Goal: Information Seeking & Learning: Learn about a topic

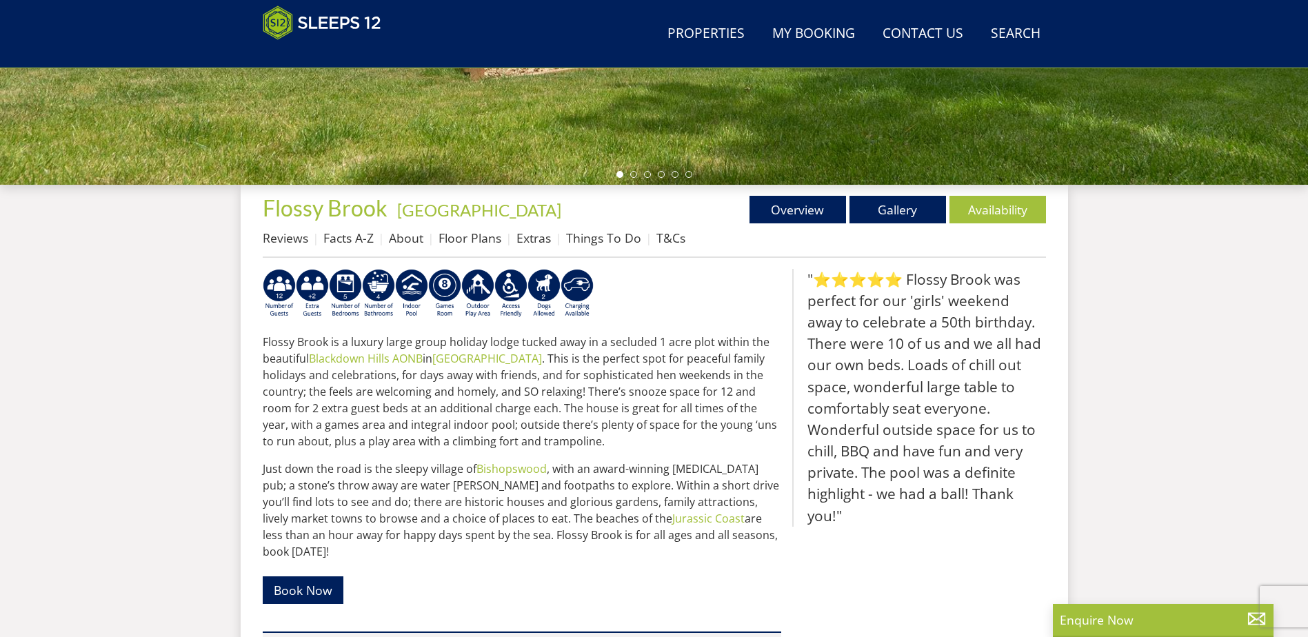
scroll to position [404, 0]
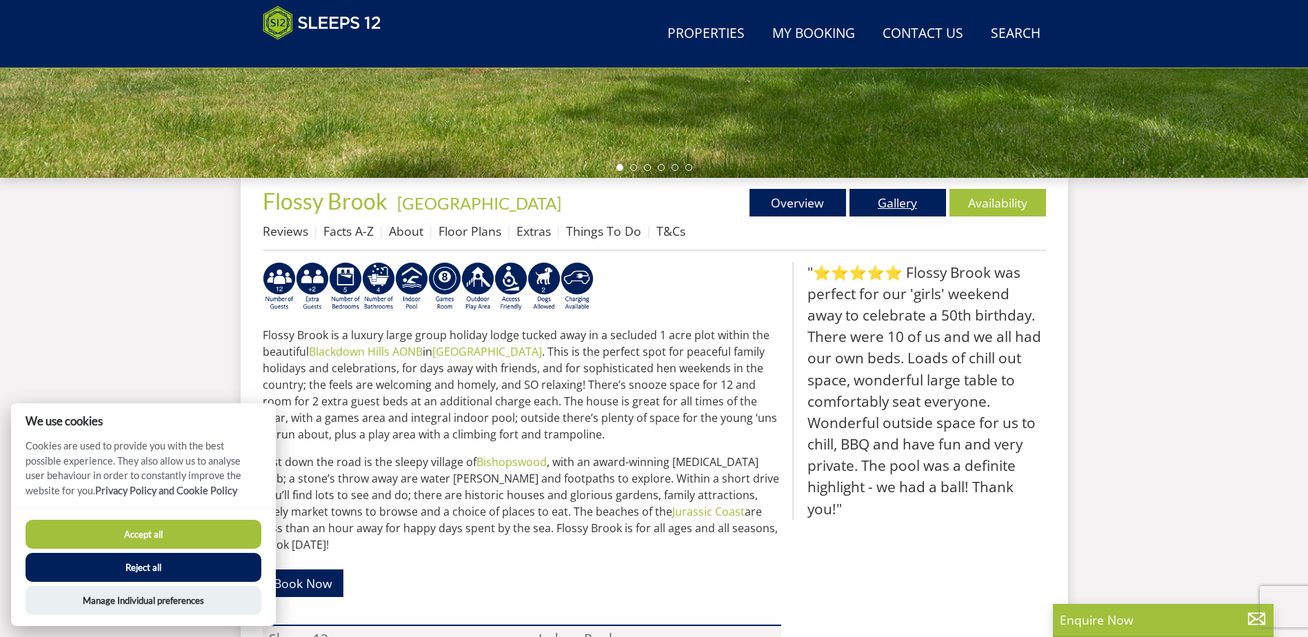
click at [888, 201] on link "Gallery" at bounding box center [898, 203] width 97 height 28
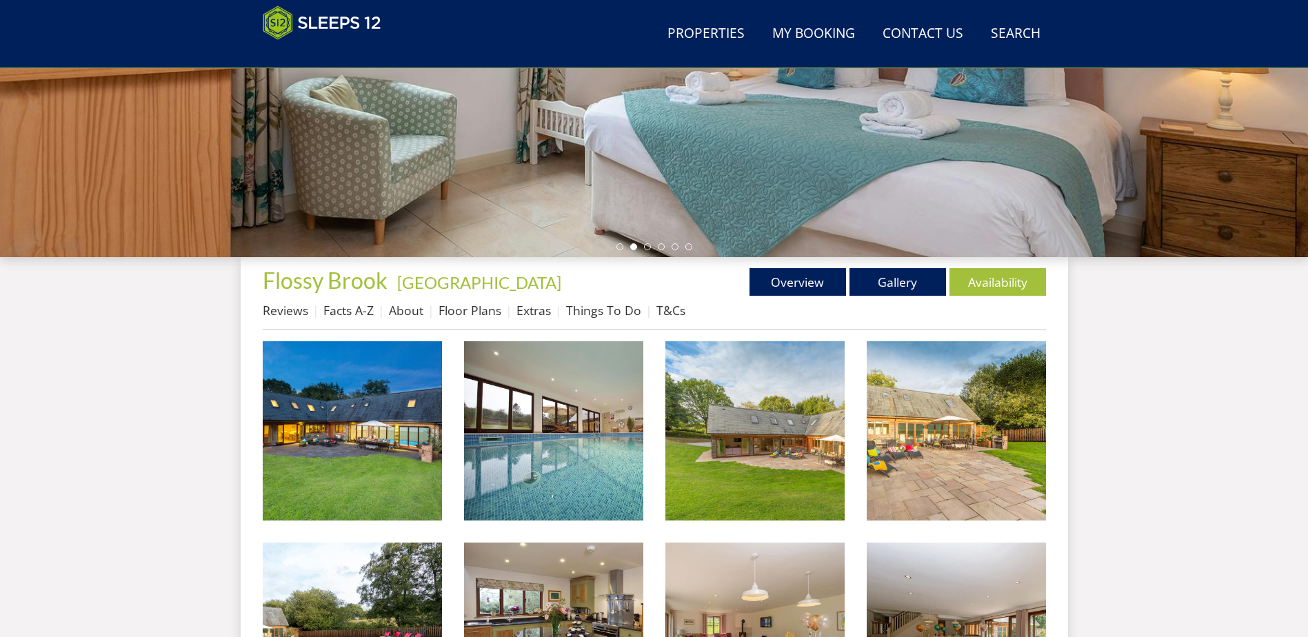
scroll to position [417, 0]
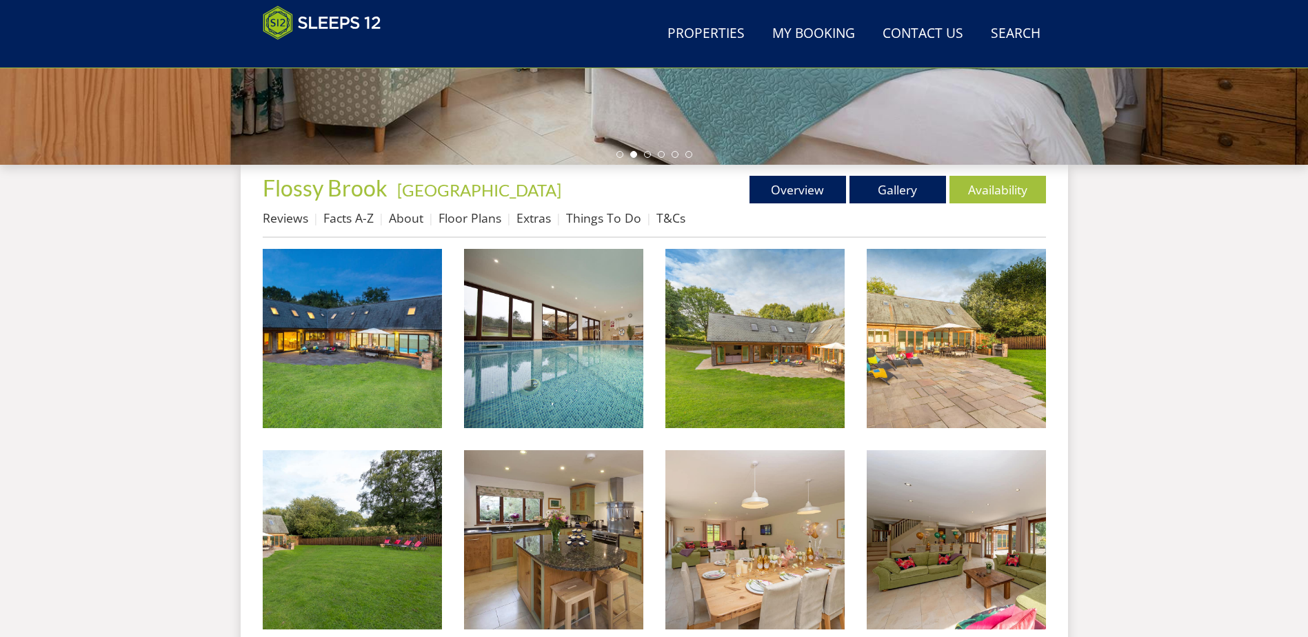
click at [455, 227] on li "Floor Plans" at bounding box center [478, 217] width 78 height 23
click at [459, 222] on link "Floor Plans" at bounding box center [470, 218] width 63 height 17
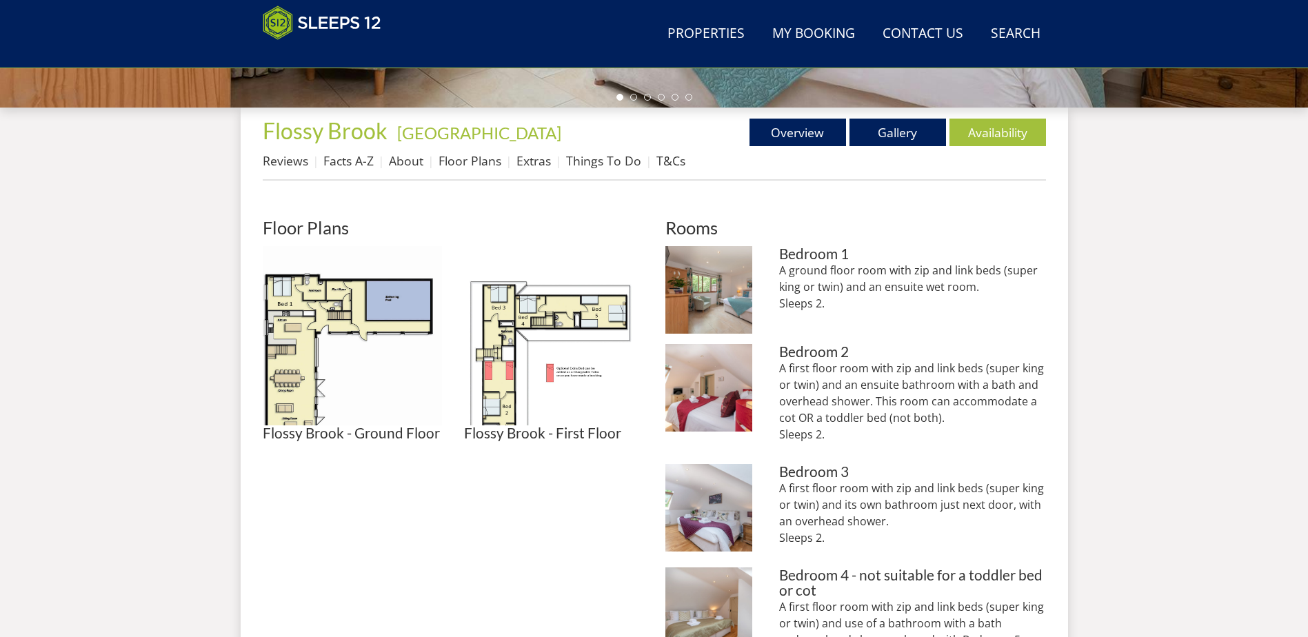
scroll to position [515, 0]
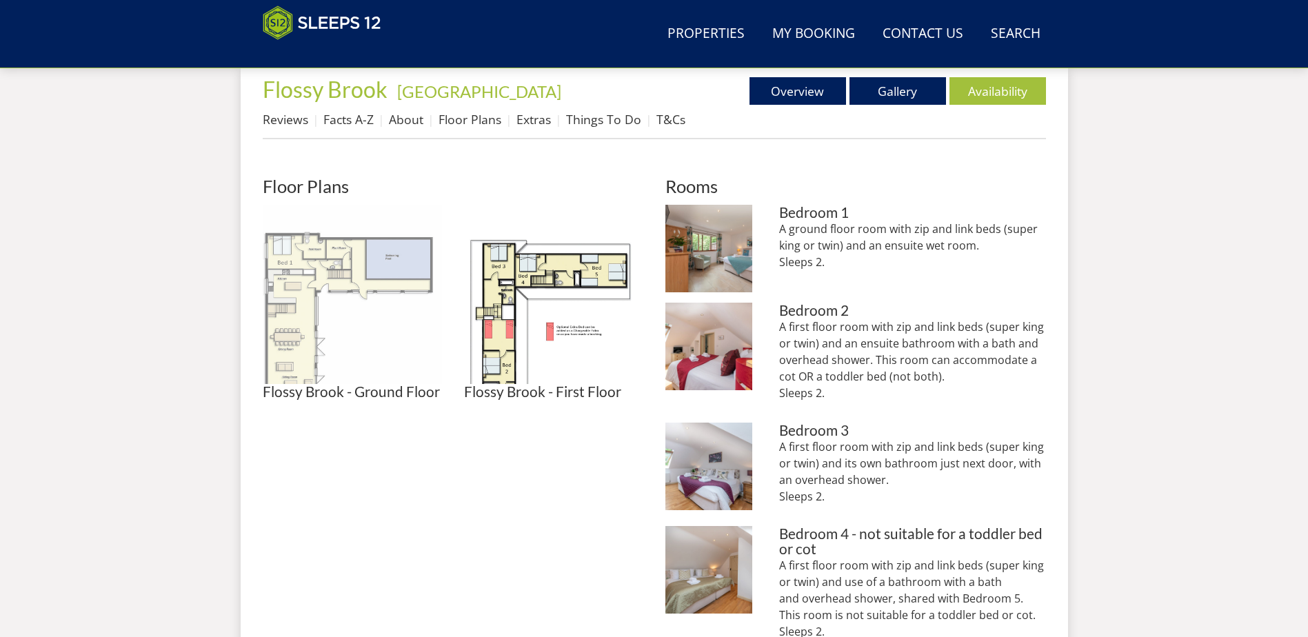
click at [299, 289] on img at bounding box center [352, 294] width 179 height 179
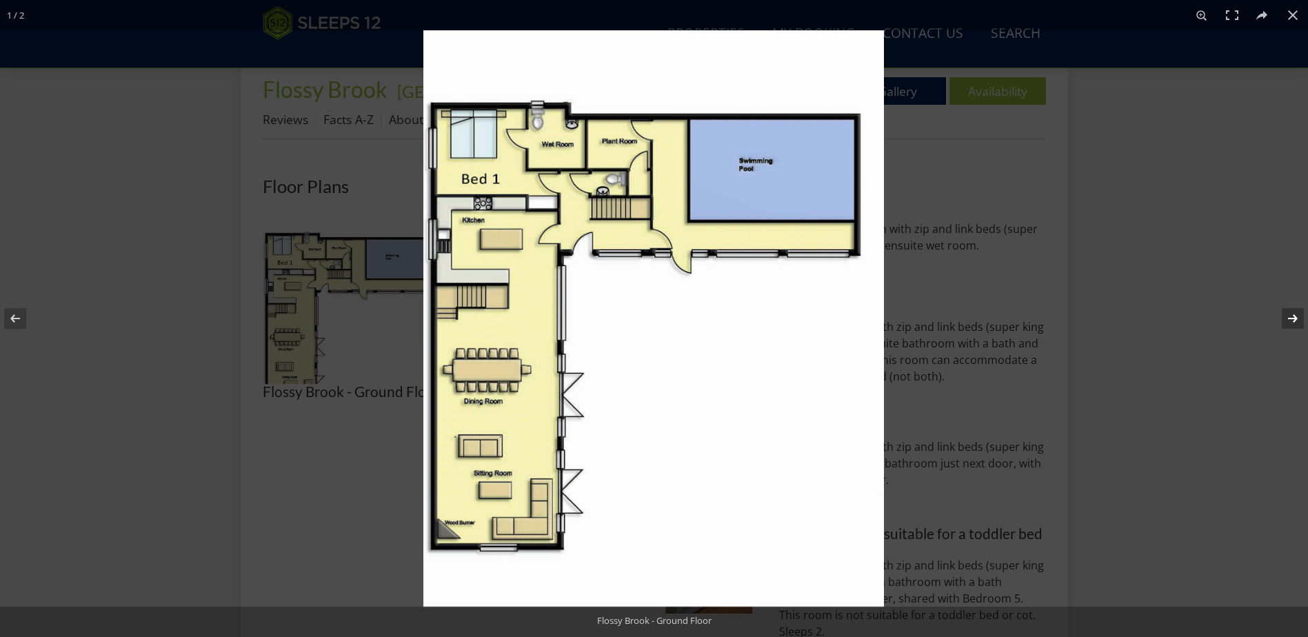
click at [1299, 330] on button at bounding box center [1284, 318] width 48 height 69
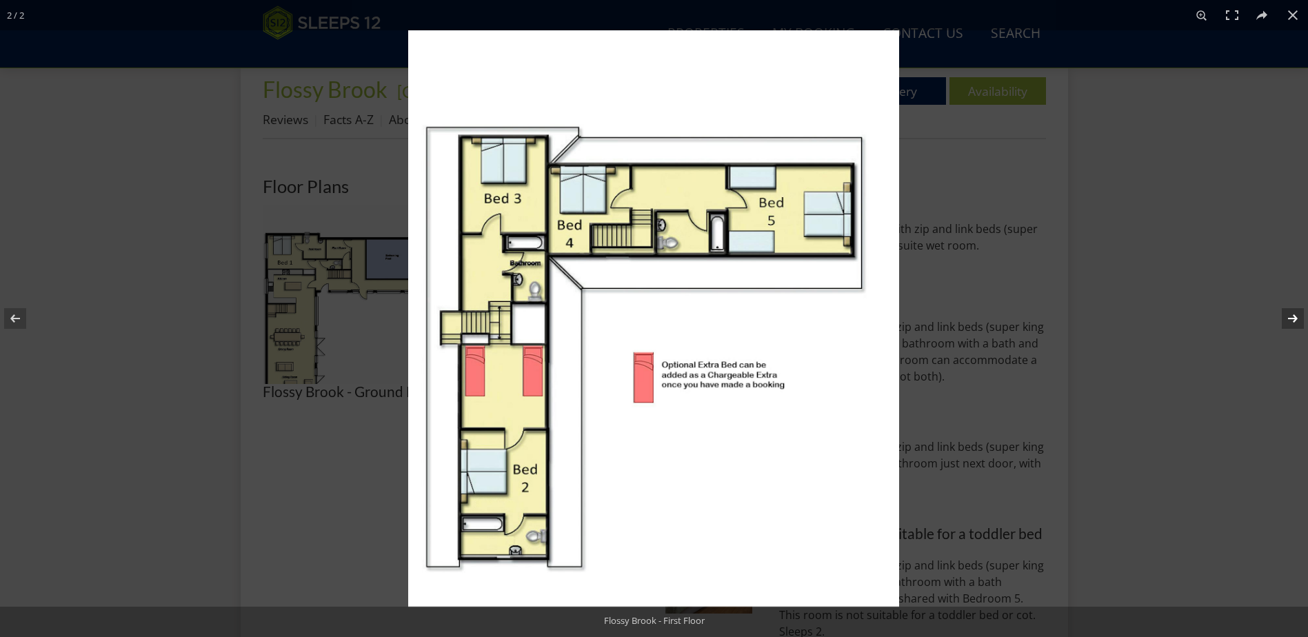
click at [1290, 321] on button at bounding box center [1284, 318] width 48 height 69
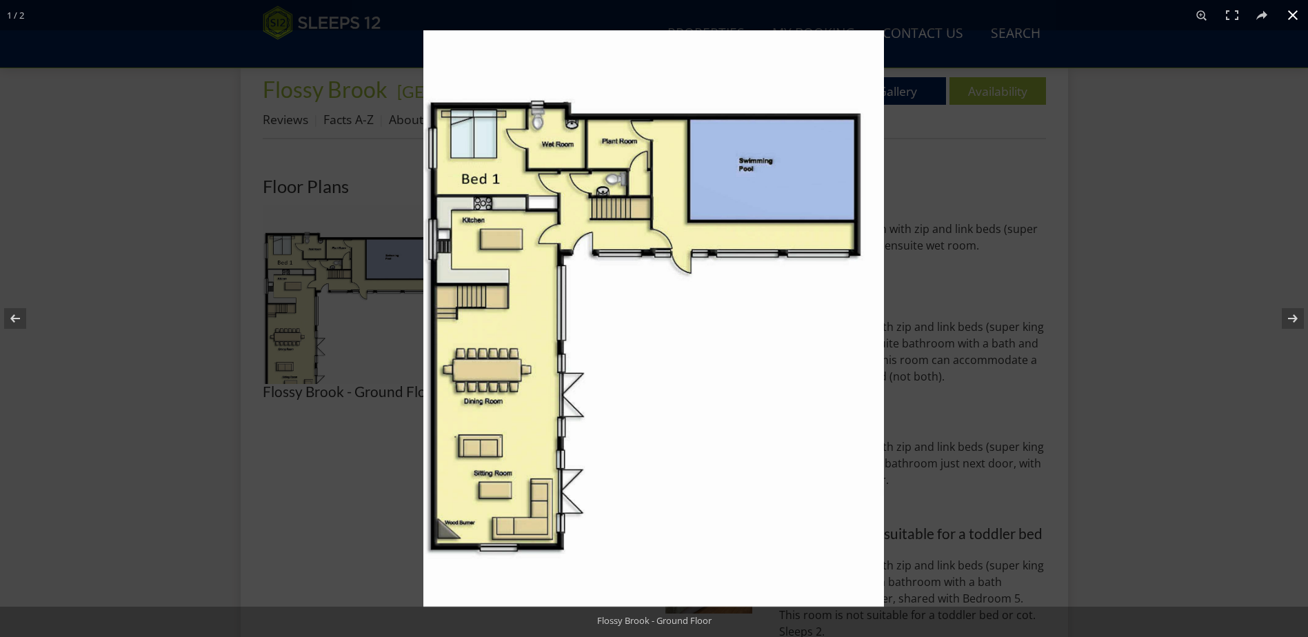
click at [1176, 317] on div at bounding box center [1078, 348] width 1308 height 637
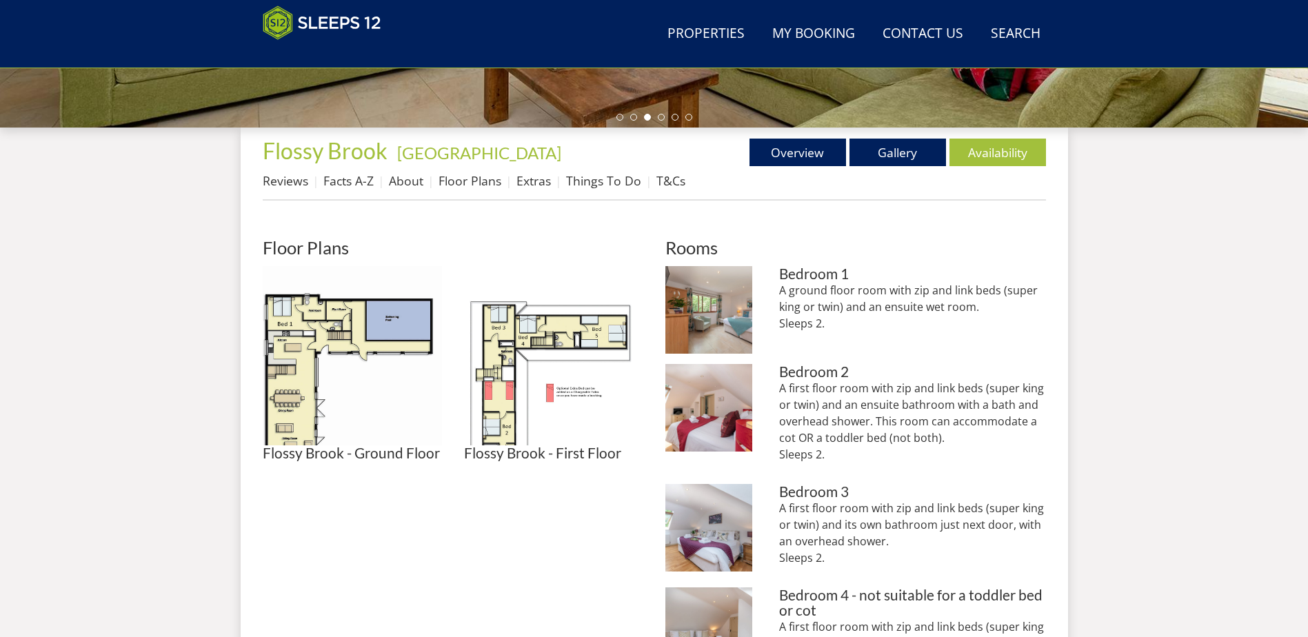
scroll to position [424, 0]
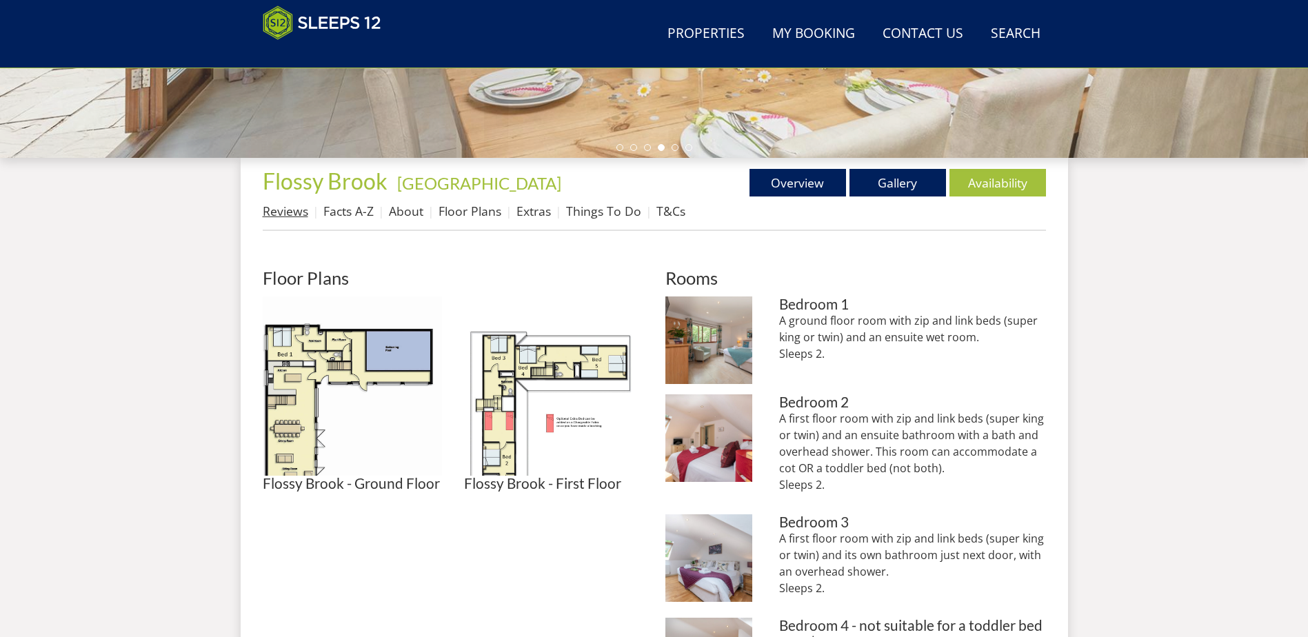
click at [288, 205] on link "Reviews" at bounding box center [286, 211] width 46 height 17
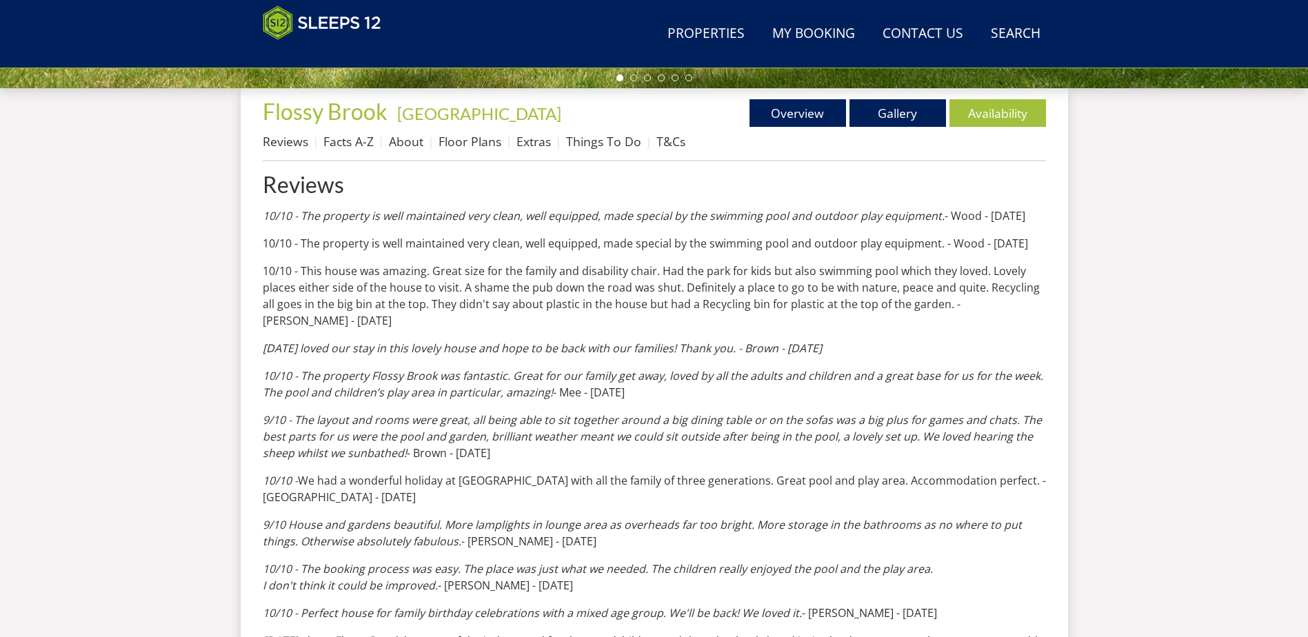
scroll to position [512, 0]
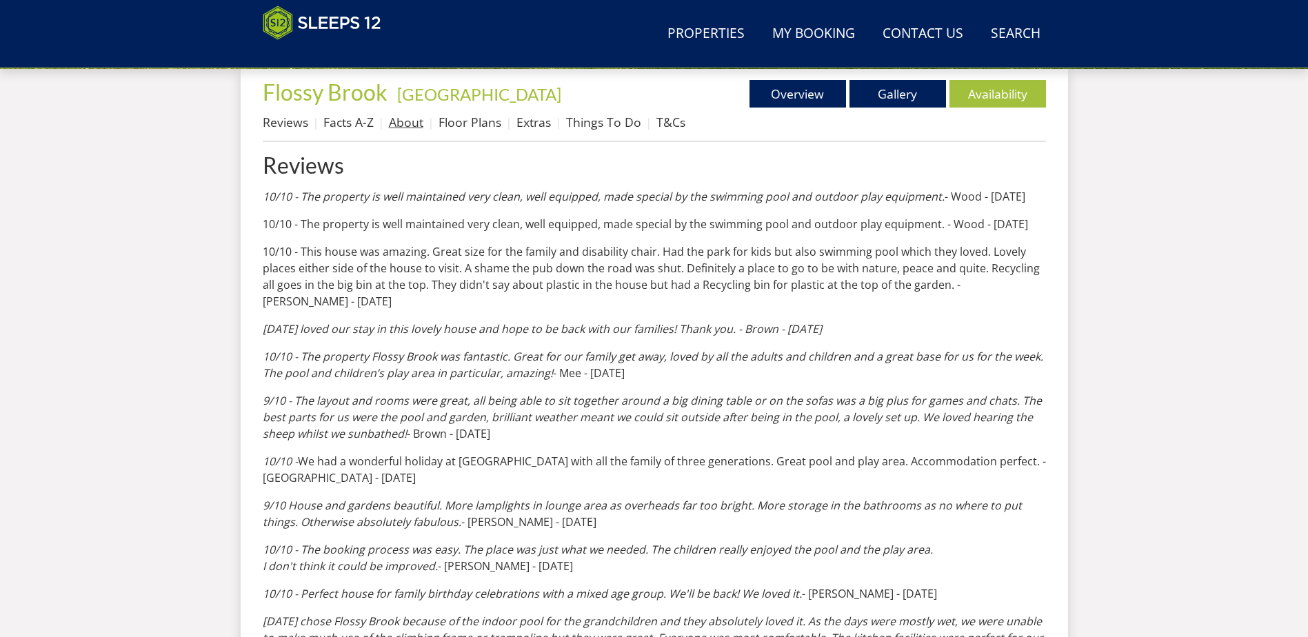
click at [399, 126] on link "About" at bounding box center [406, 122] width 34 height 17
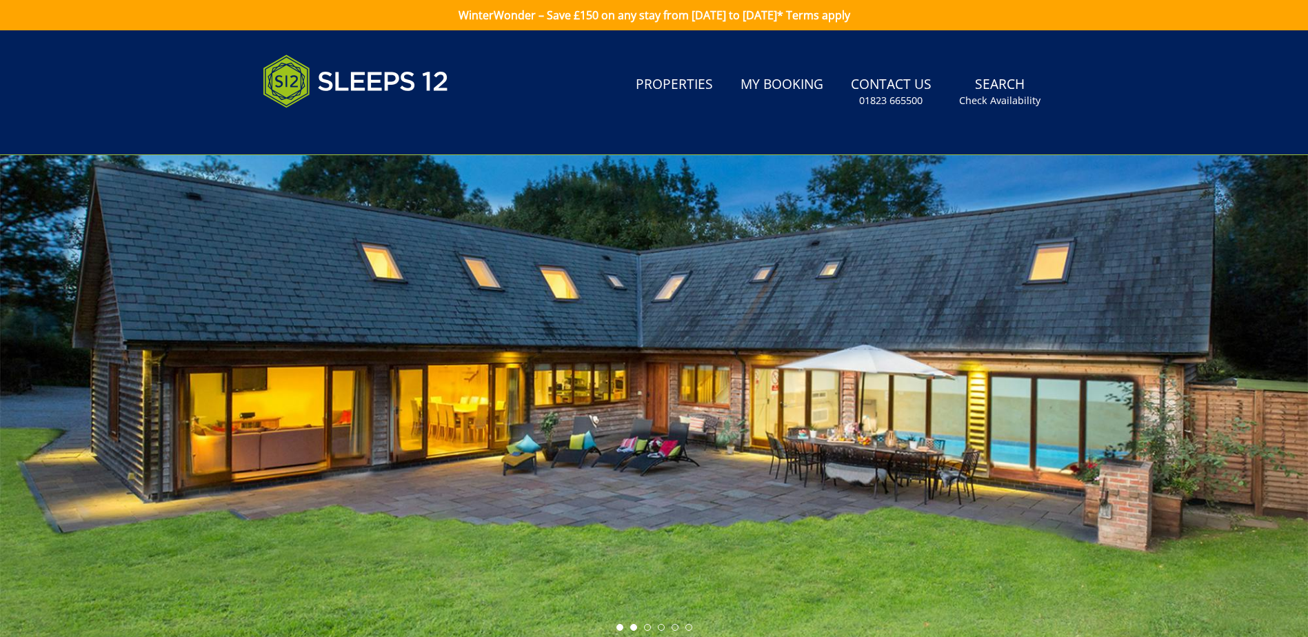
click at [634, 627] on li at bounding box center [633, 627] width 7 height 7
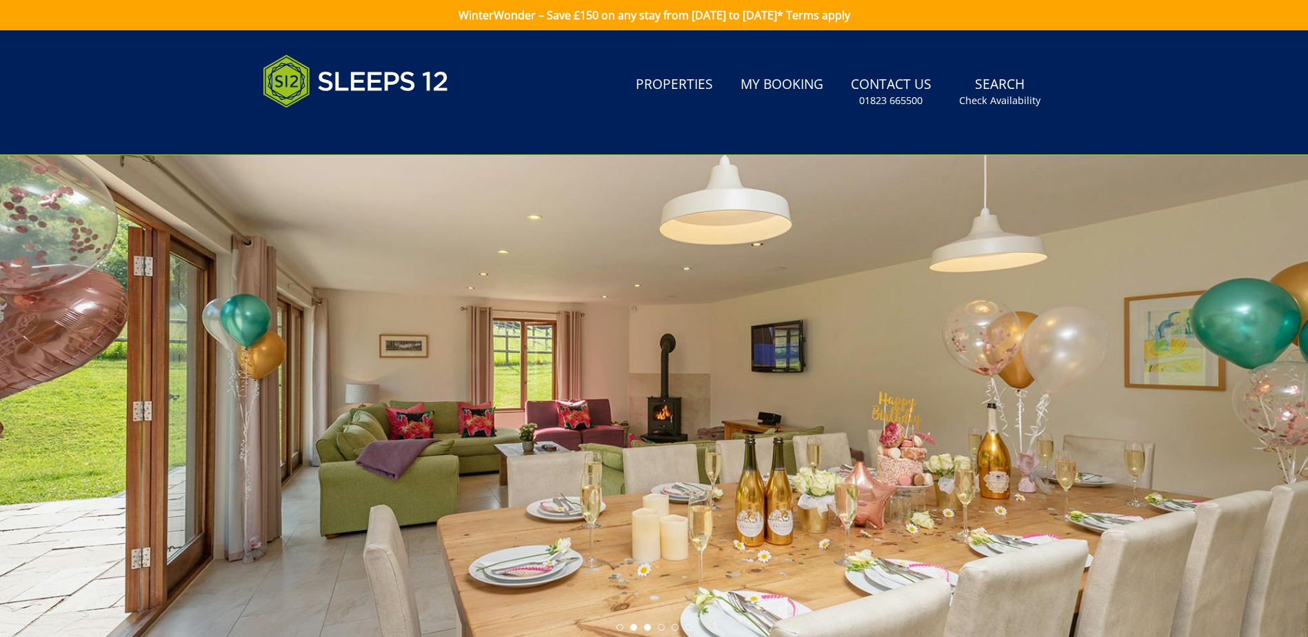
click at [647, 628] on li at bounding box center [647, 627] width 7 height 7
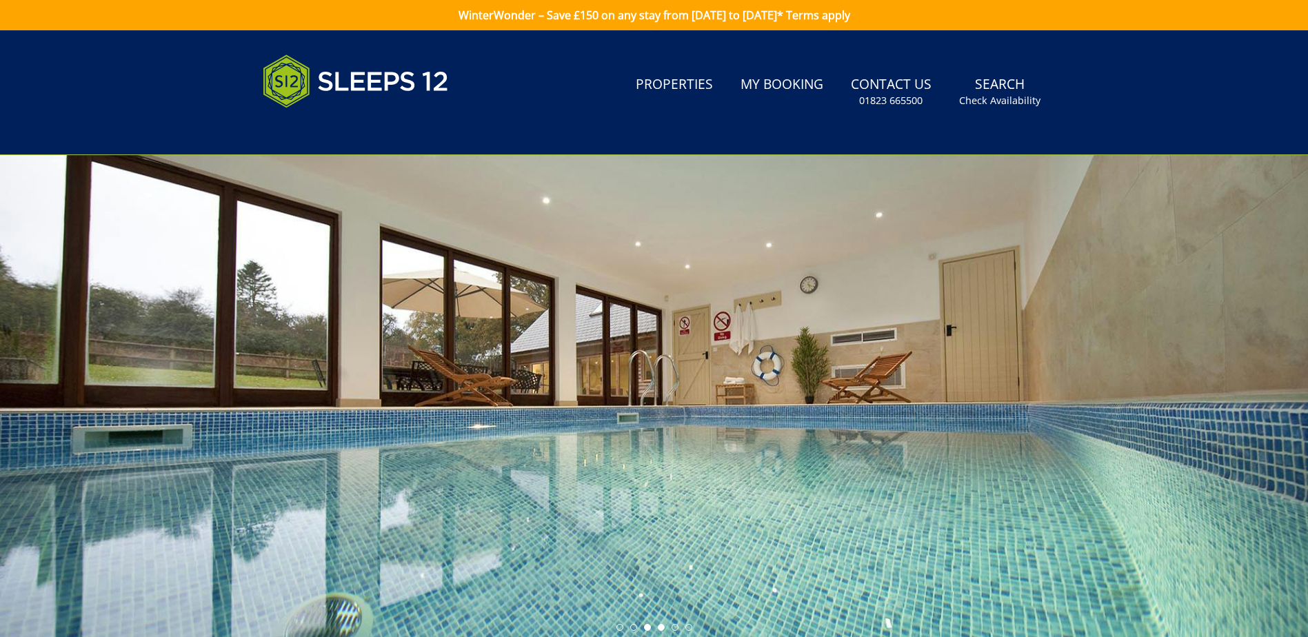
click at [661, 628] on li at bounding box center [661, 627] width 7 height 7
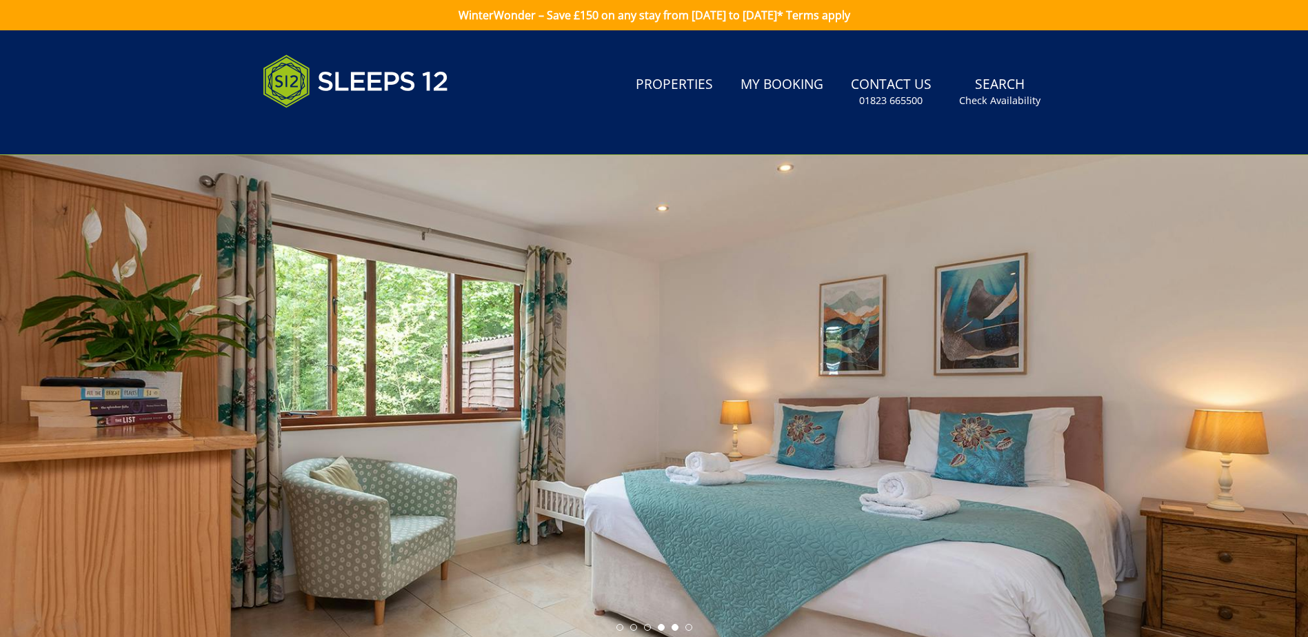
click at [675, 628] on li at bounding box center [675, 627] width 7 height 7
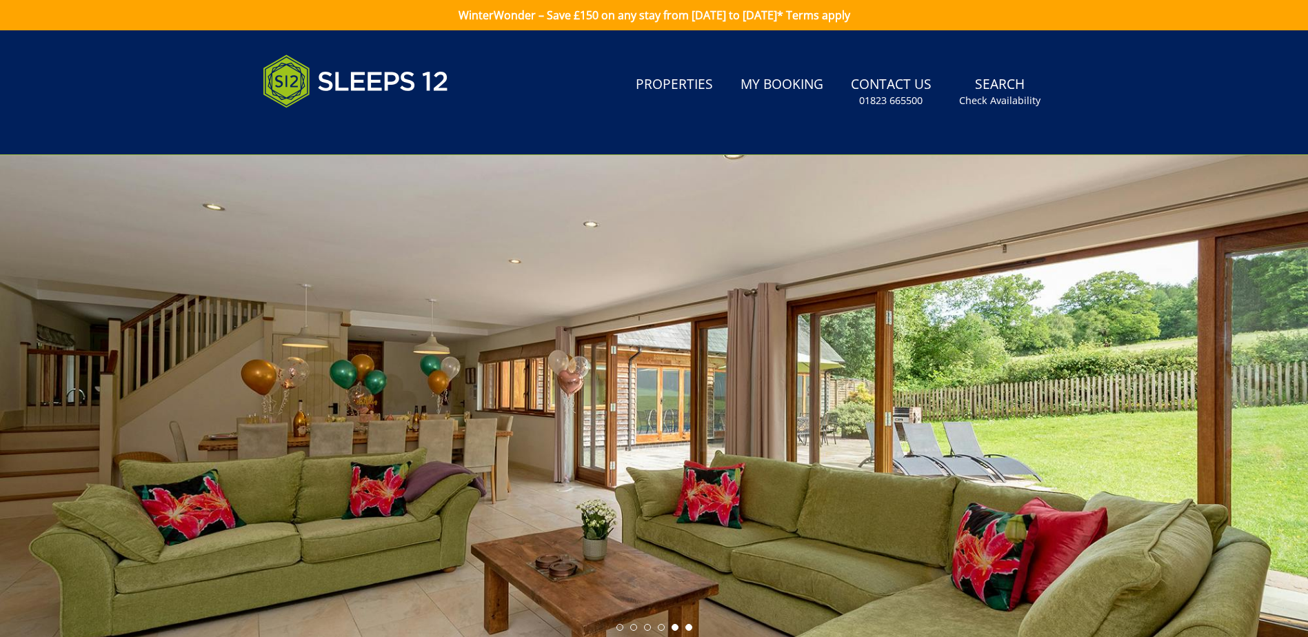
click at [690, 627] on li at bounding box center [689, 627] width 7 height 7
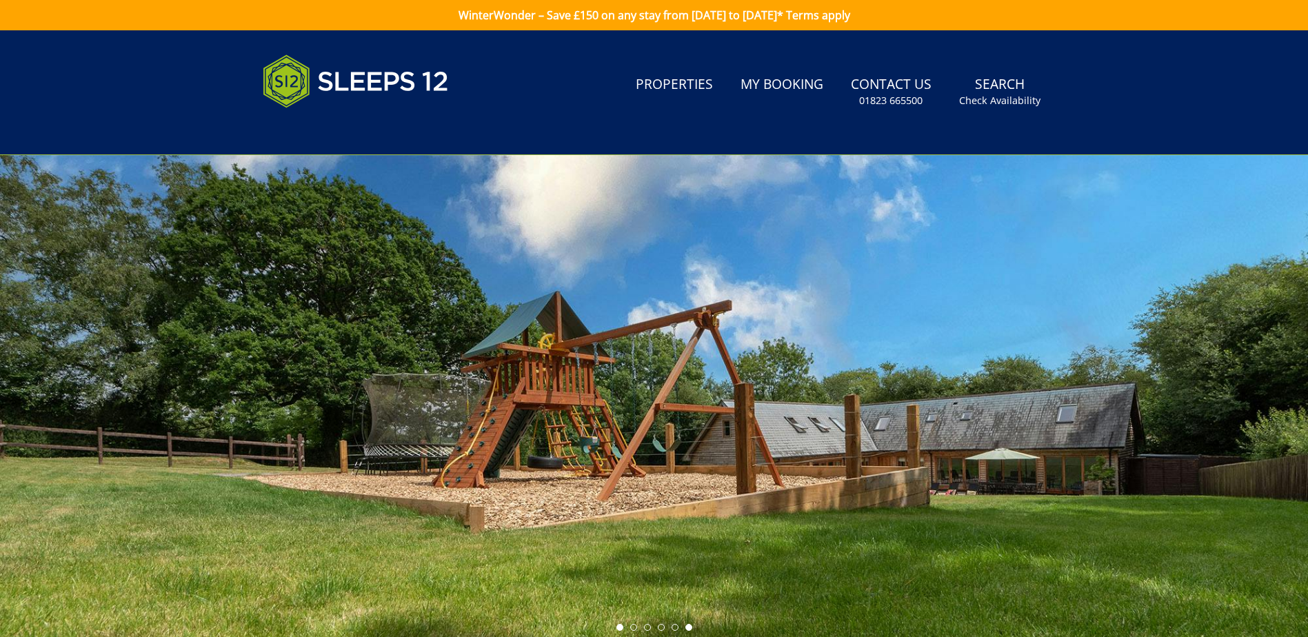
click at [617, 627] on li at bounding box center [620, 627] width 7 height 7
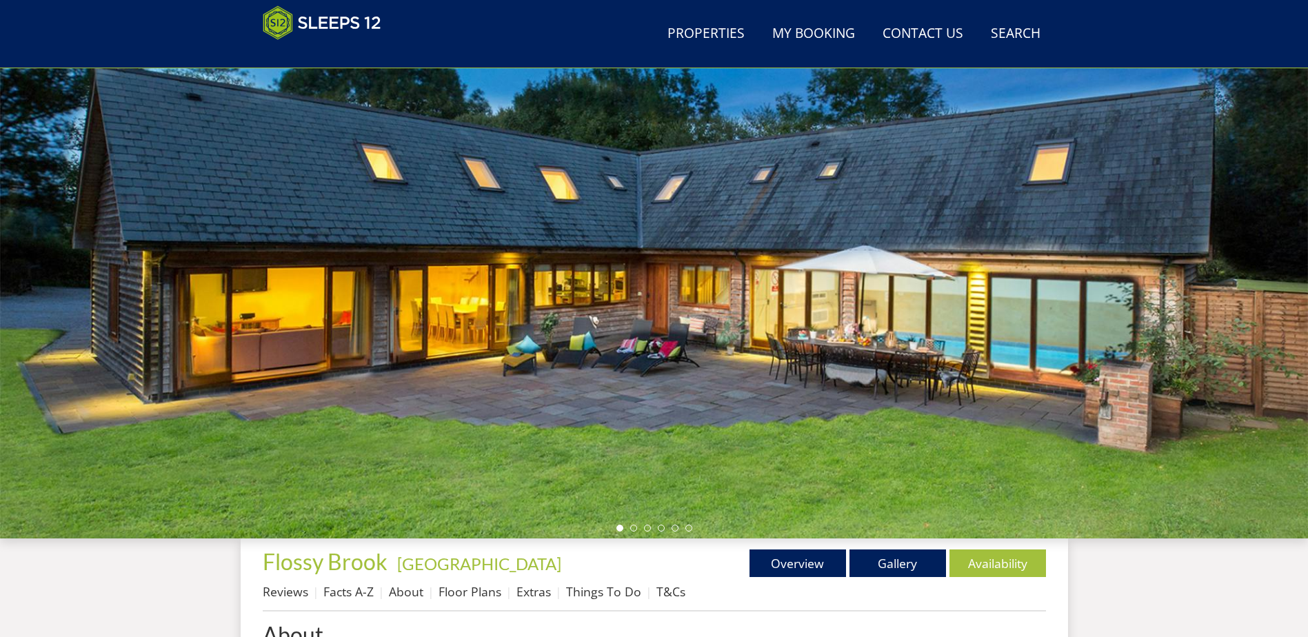
scroll to position [232, 0]
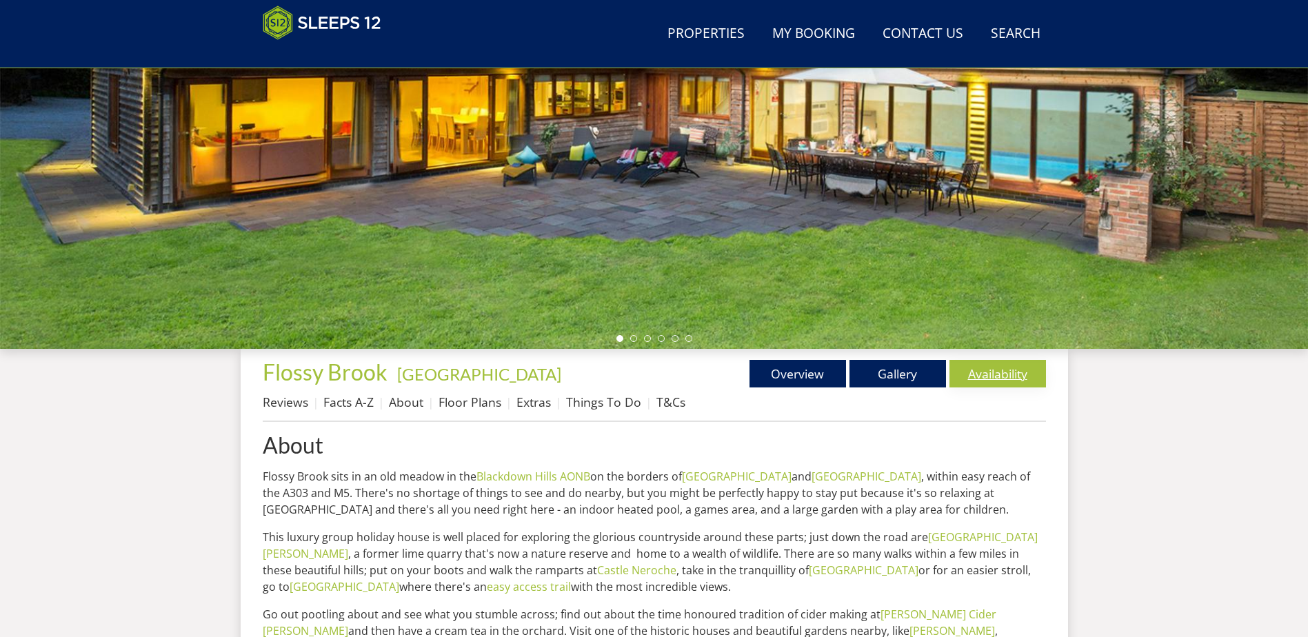
drag, startPoint x: 1045, startPoint y: 392, endPoint x: 1011, endPoint y: 366, distance: 43.3
click at [1045, 392] on ul "Reviews Facts A-Z About Floor Plans Extras Things To Do T&Cs" at bounding box center [655, 405] width 784 height 31
click at [1011, 366] on link "Availability" at bounding box center [998, 374] width 97 height 28
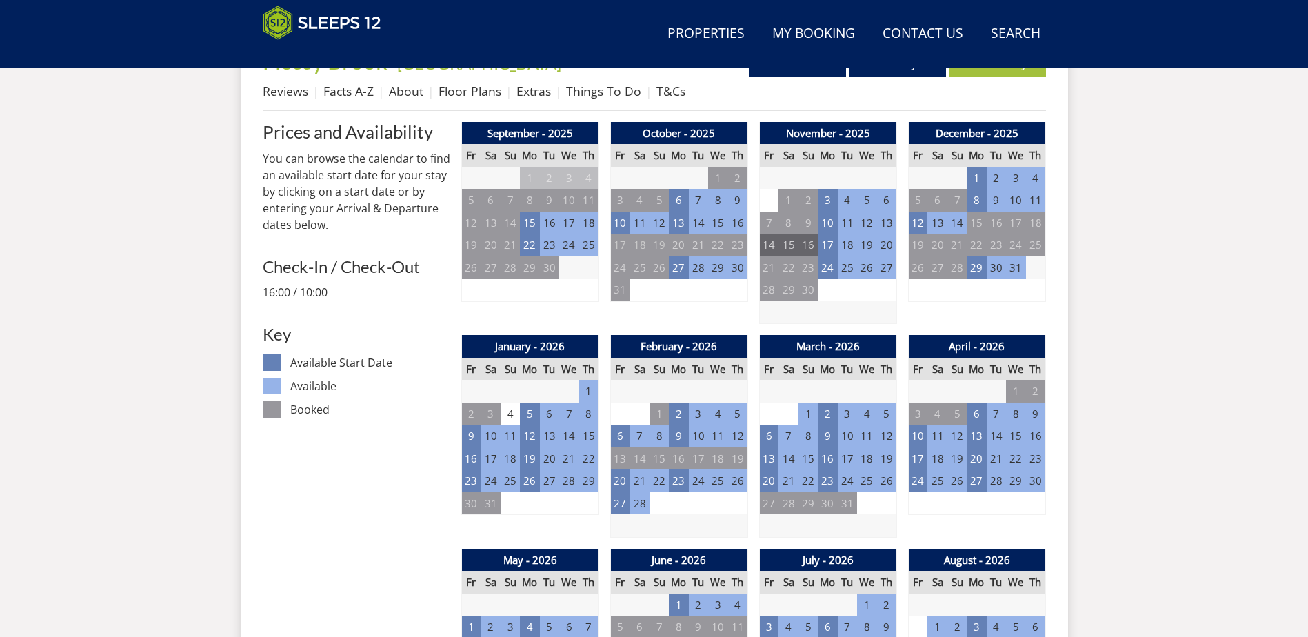
scroll to position [512, 0]
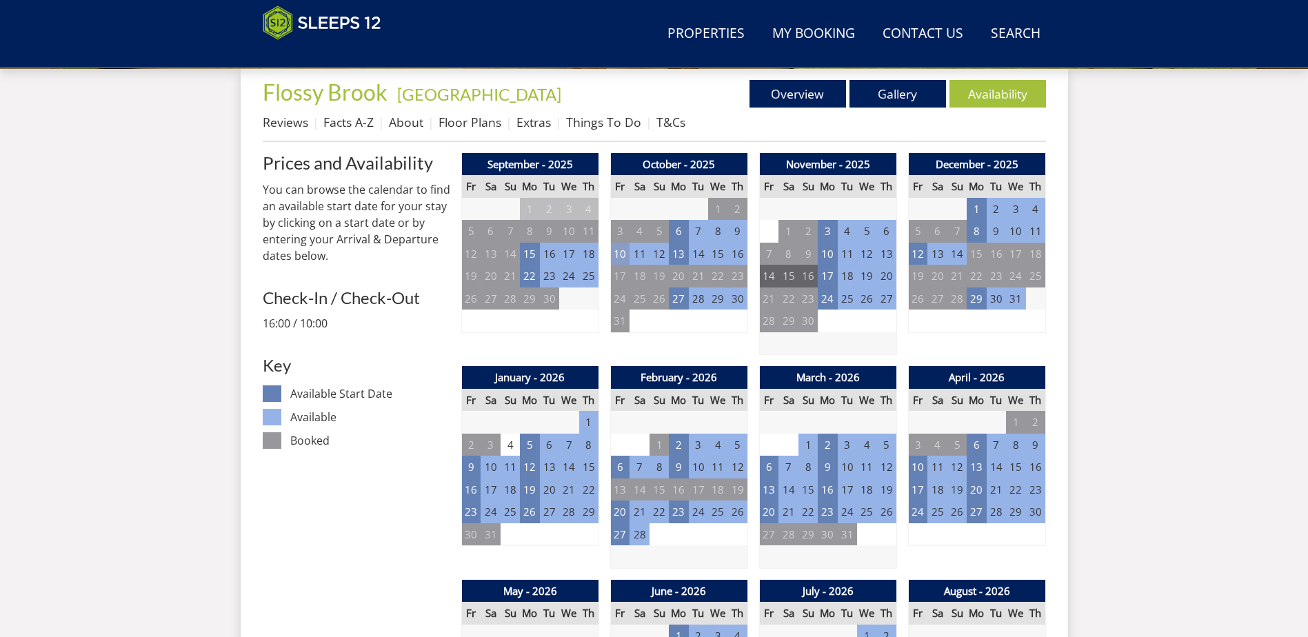
click at [621, 250] on td "10" at bounding box center [619, 254] width 19 height 23
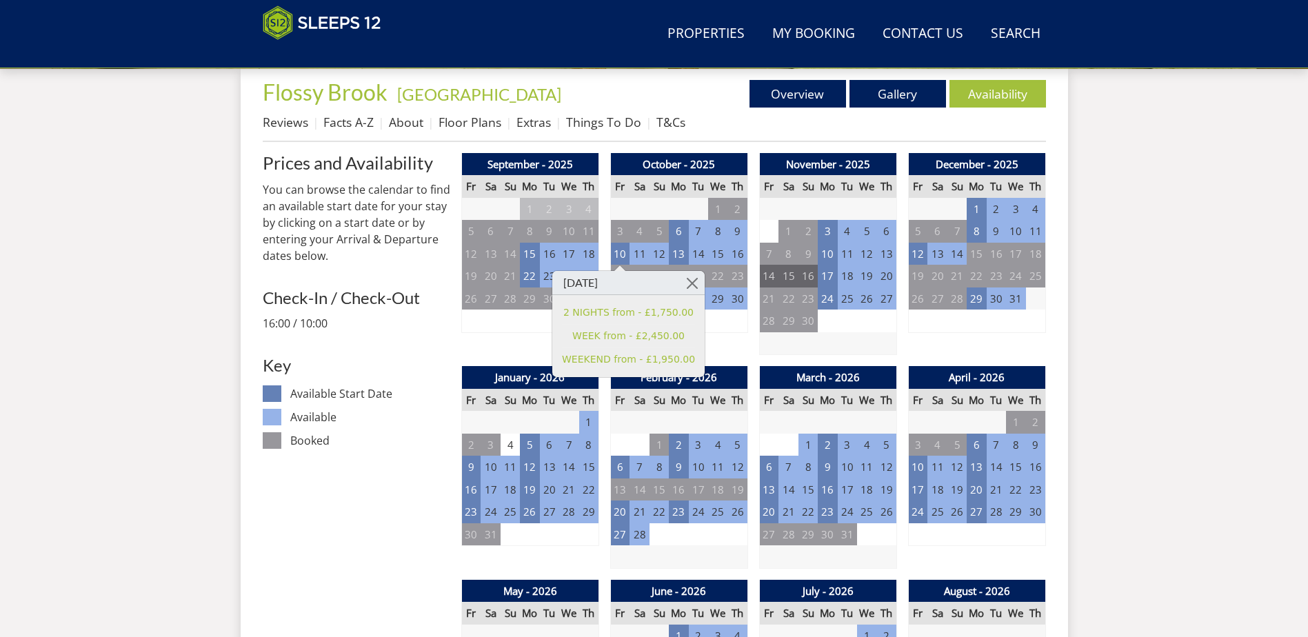
click at [639, 255] on td "11" at bounding box center [639, 254] width 19 height 23
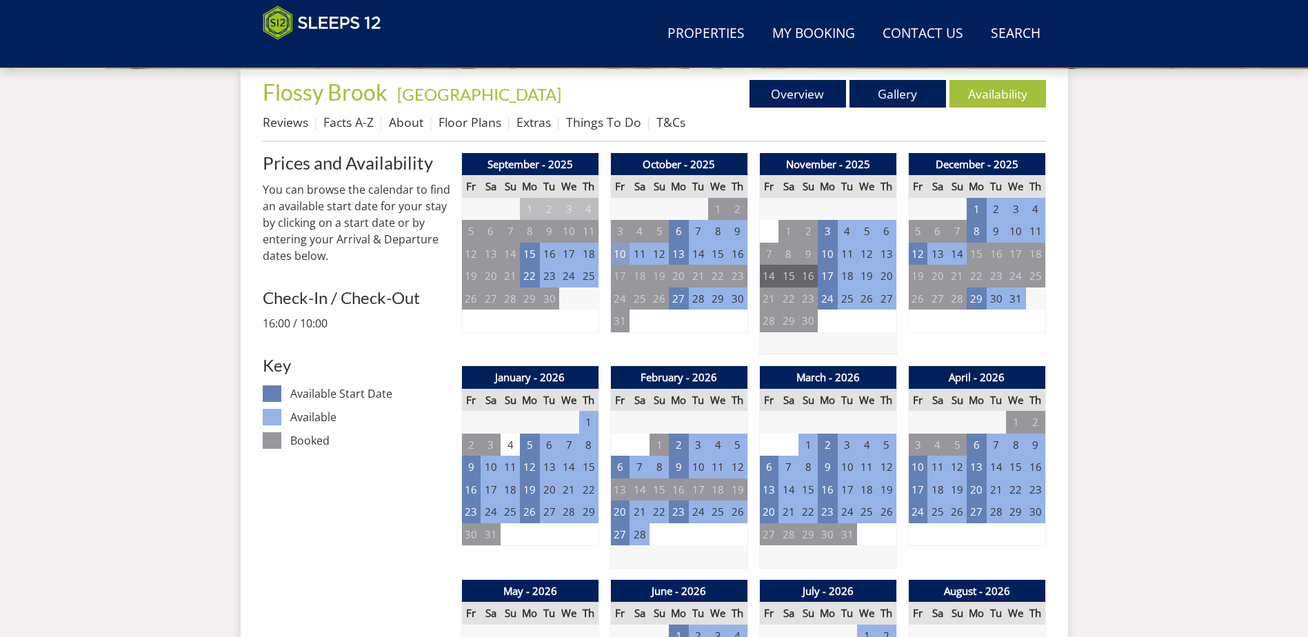
click at [624, 251] on td "10" at bounding box center [619, 254] width 19 height 23
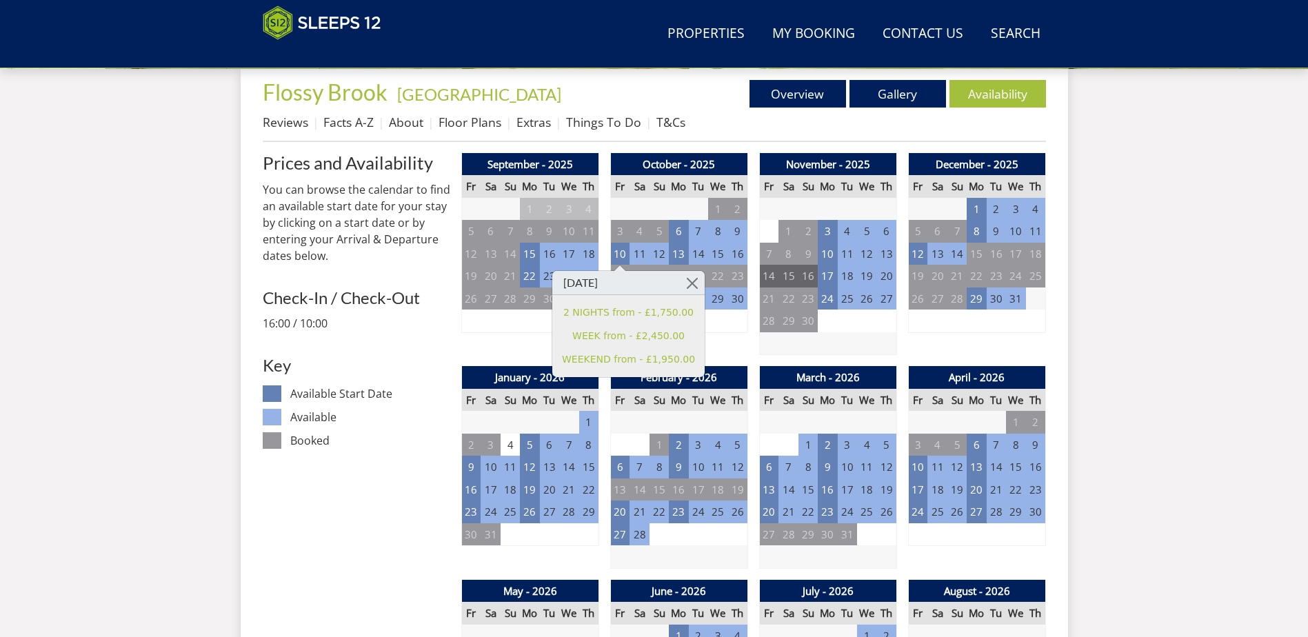
click at [698, 257] on td "14" at bounding box center [698, 254] width 19 height 23
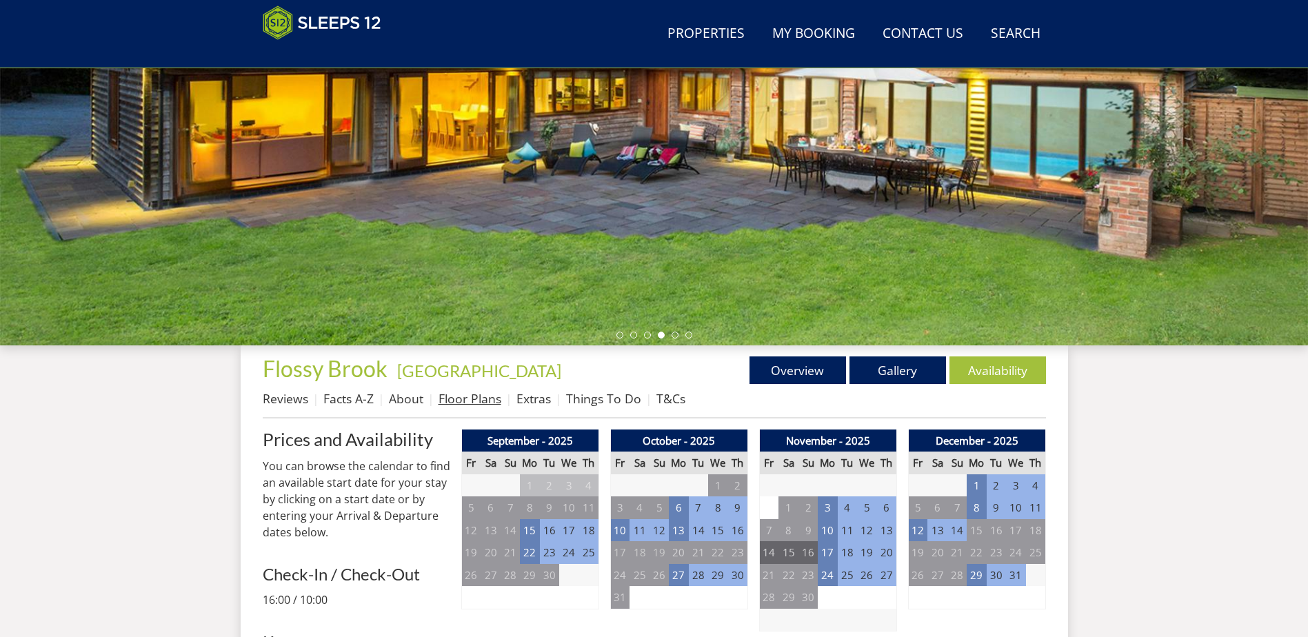
scroll to position [237, 0]
click at [604, 403] on link "Things To Do" at bounding box center [603, 398] width 75 height 17
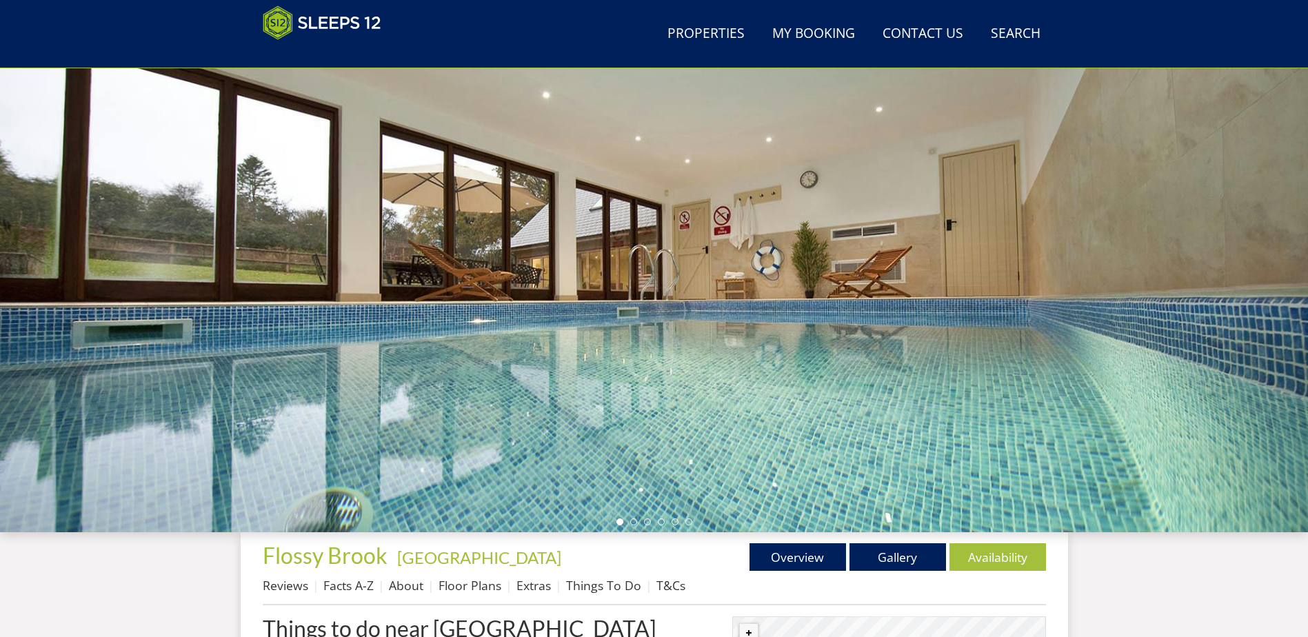
scroll to position [312, 0]
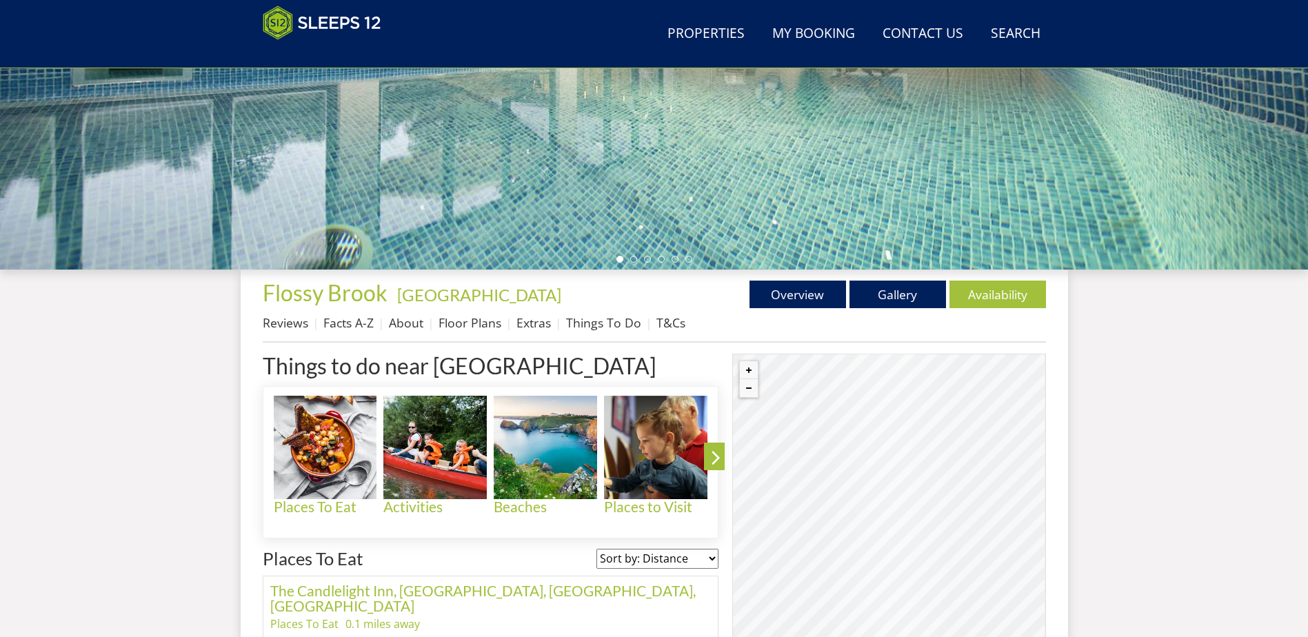
click at [312, 323] on li "Reviews" at bounding box center [293, 322] width 61 height 23
click at [288, 318] on link "Reviews" at bounding box center [286, 323] width 46 height 17
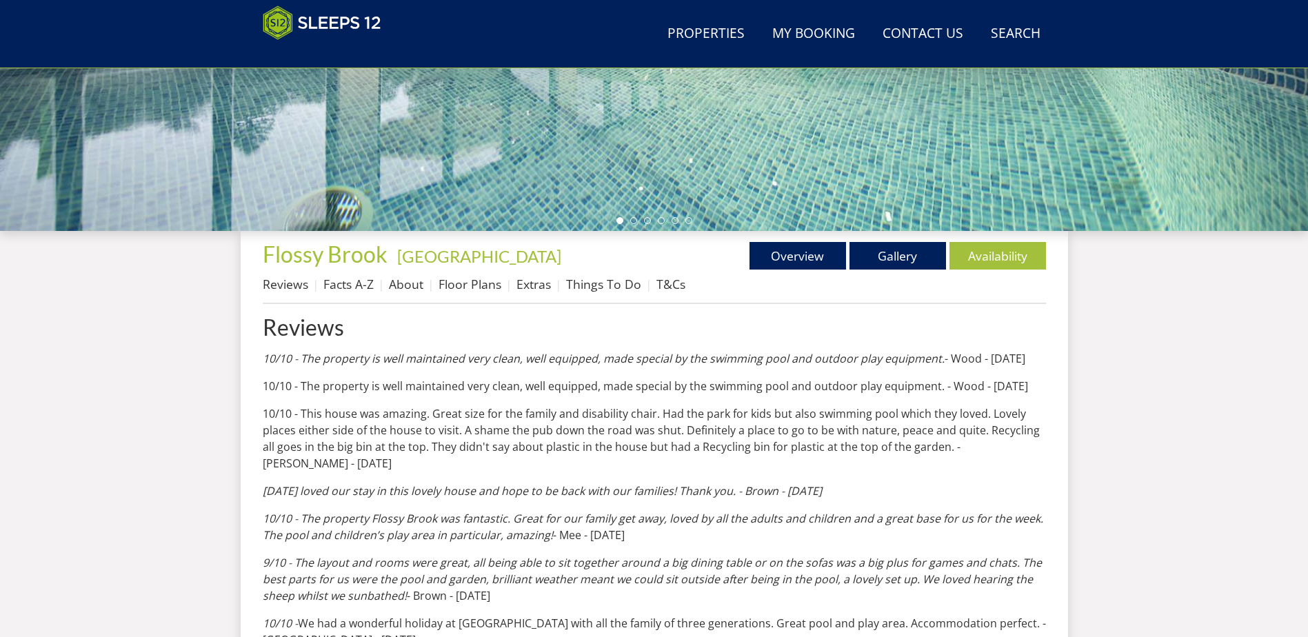
scroll to position [239, 0]
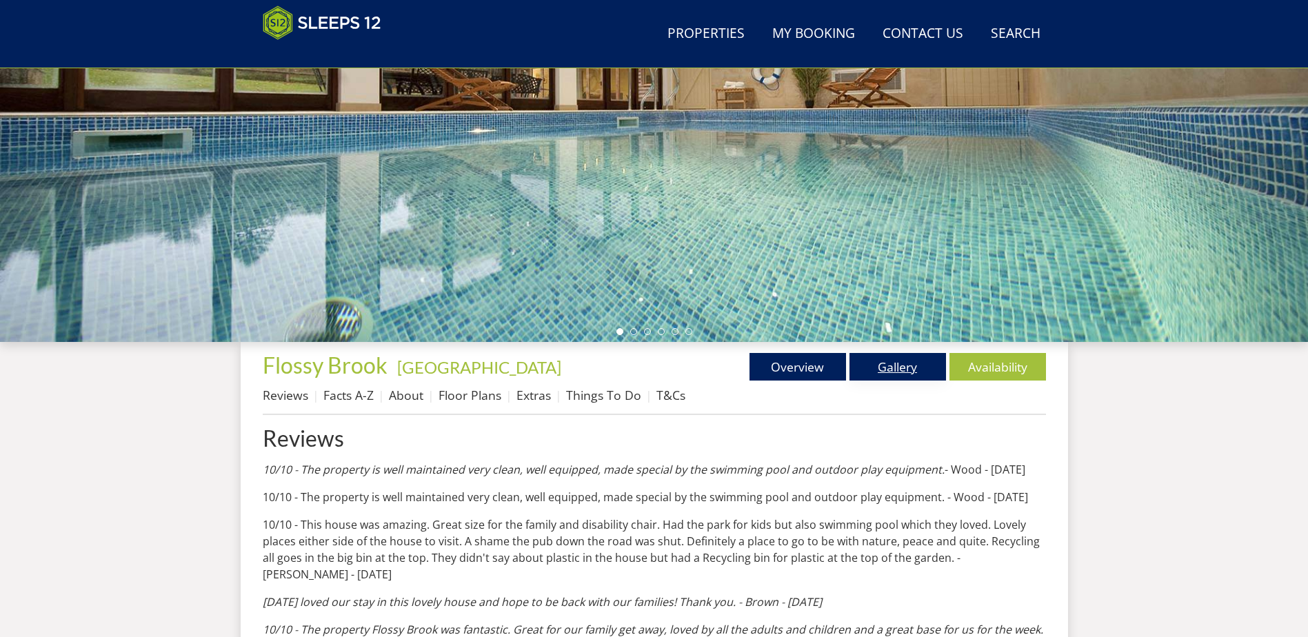
click at [899, 368] on link "Gallery" at bounding box center [898, 367] width 97 height 28
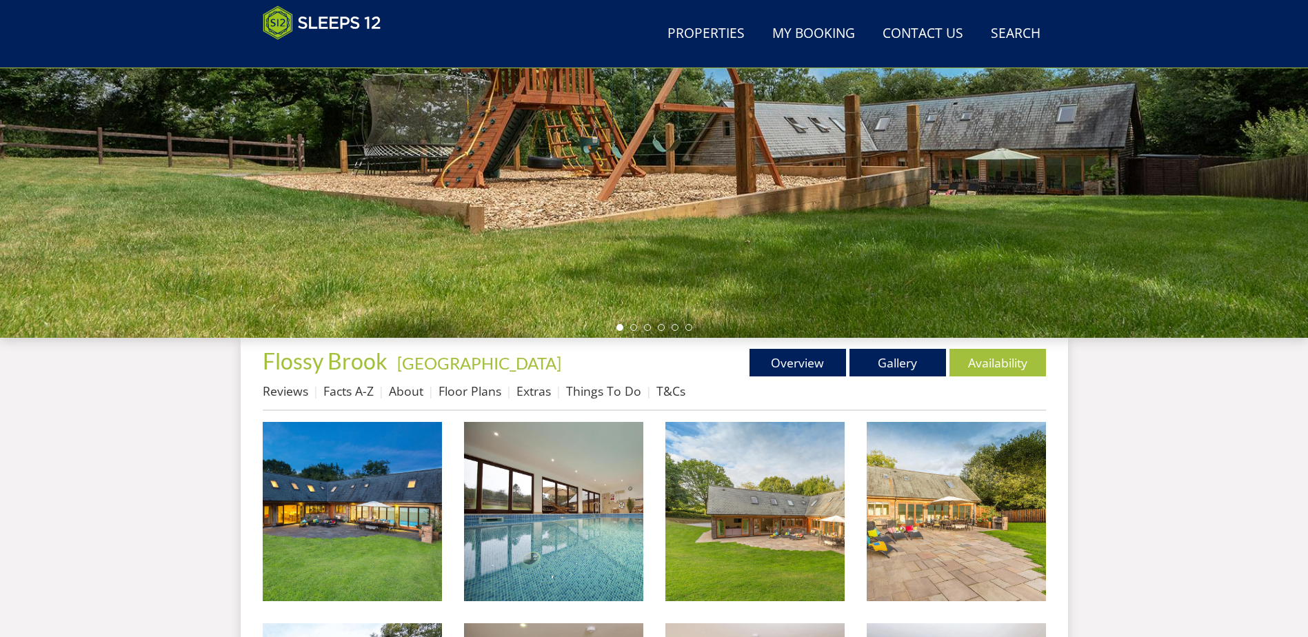
scroll to position [239, 0]
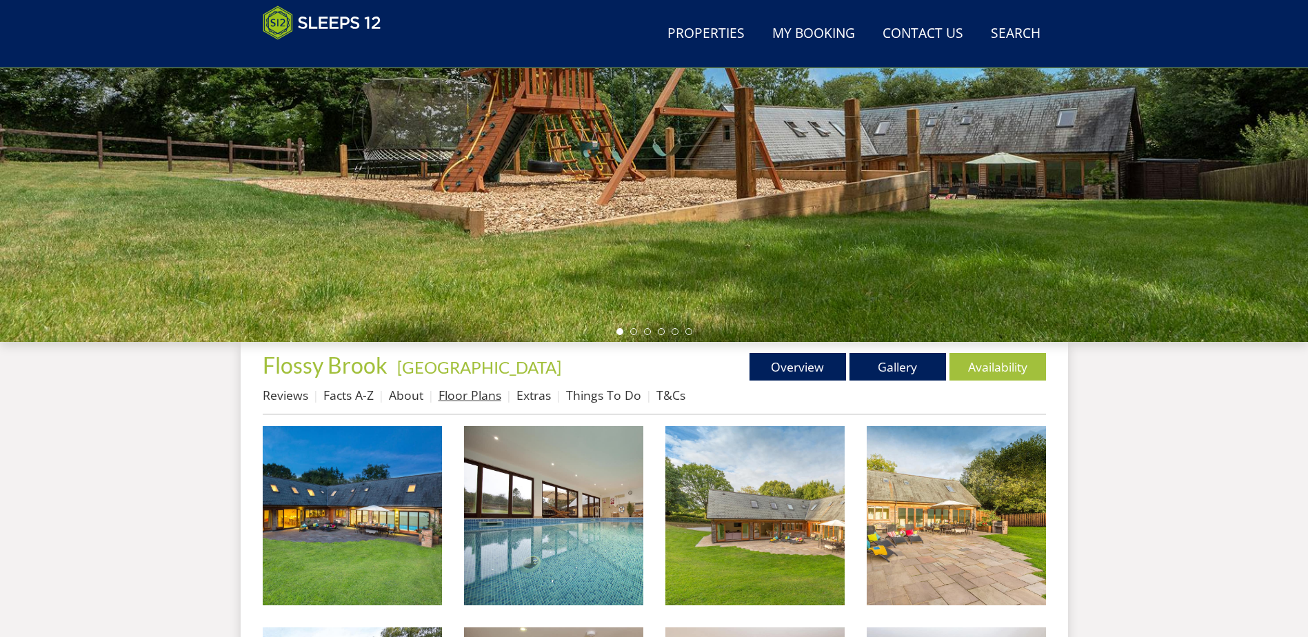
click at [466, 395] on link "Floor Plans" at bounding box center [470, 395] width 63 height 17
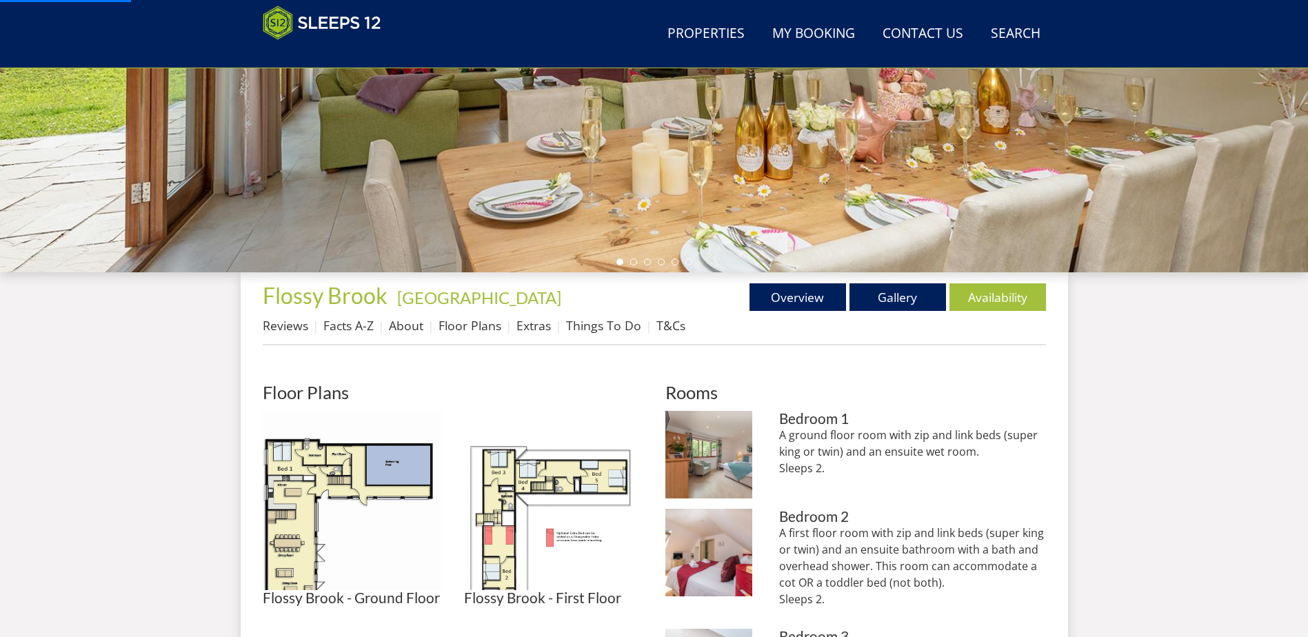
scroll to position [588, 0]
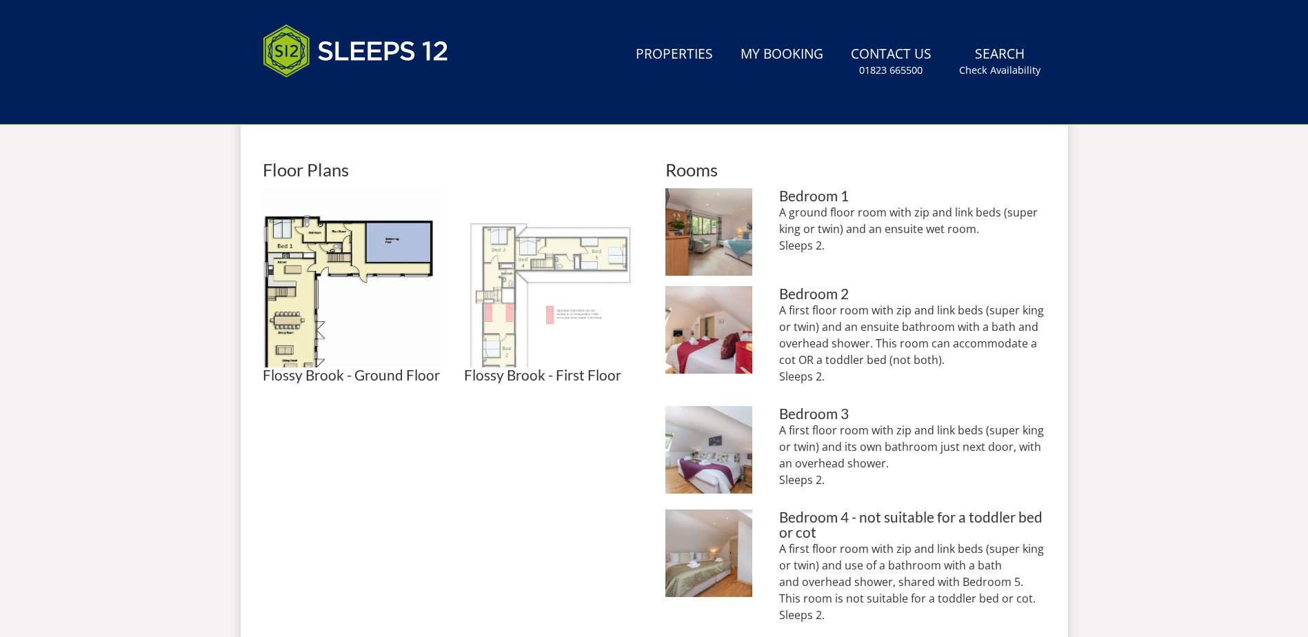
click at [540, 256] on img at bounding box center [553, 277] width 179 height 179
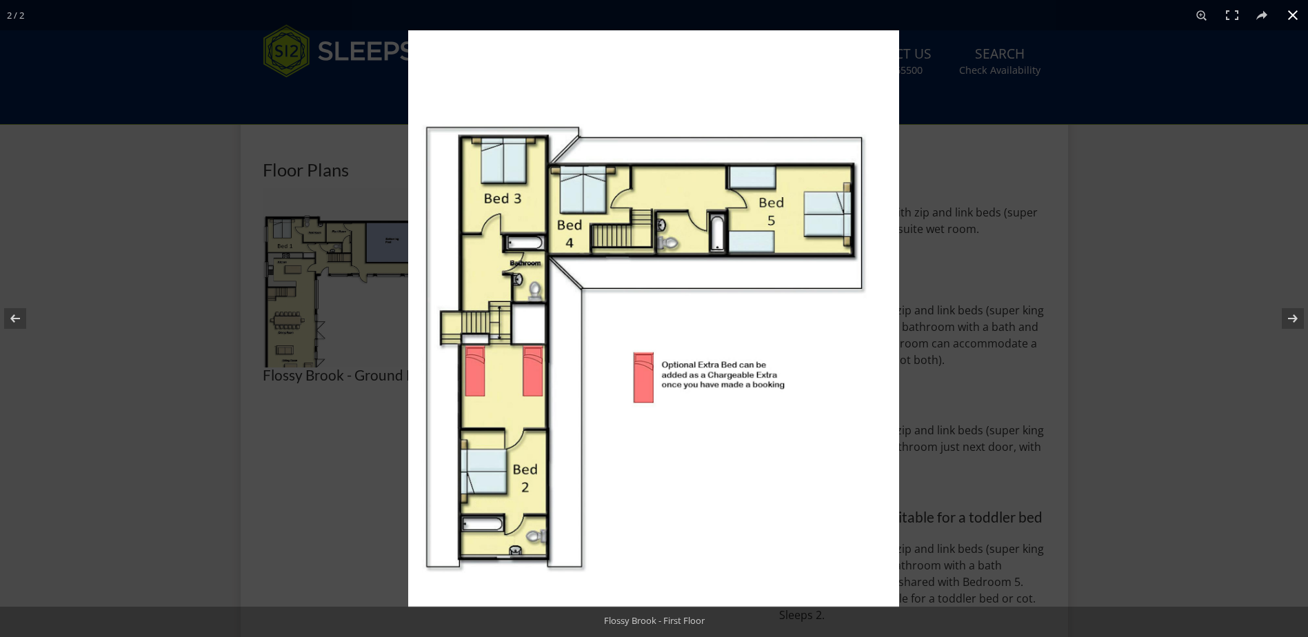
click at [200, 366] on div at bounding box center [654, 318] width 1308 height 637
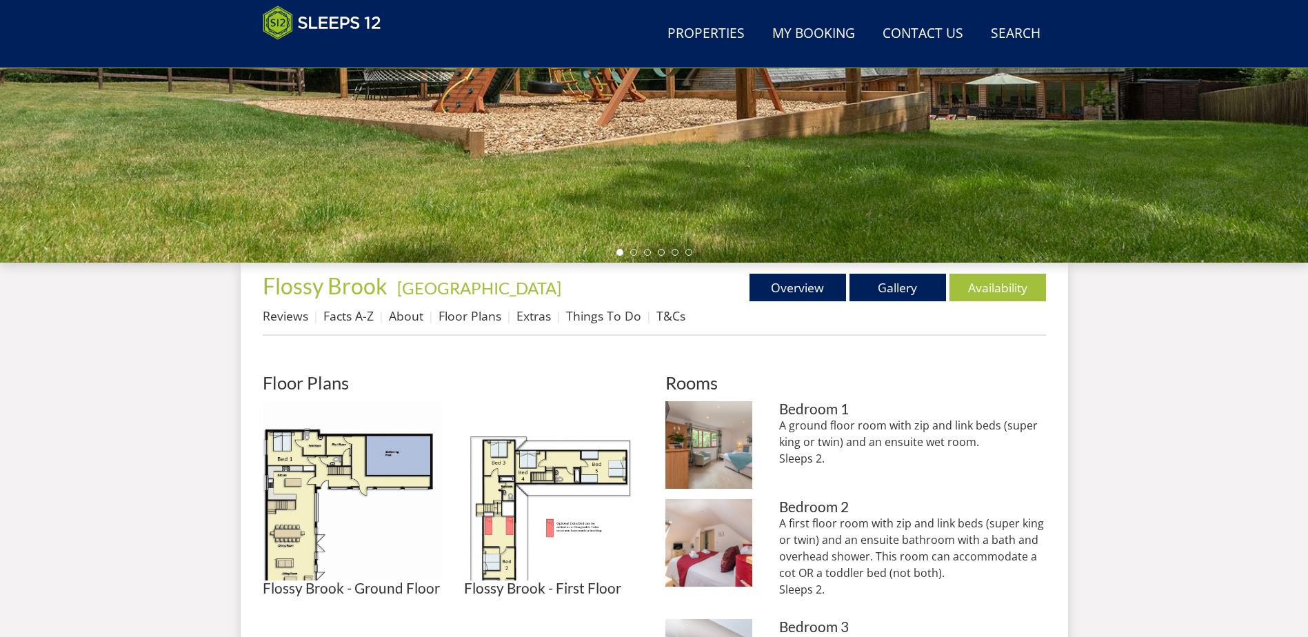
scroll to position [220, 0]
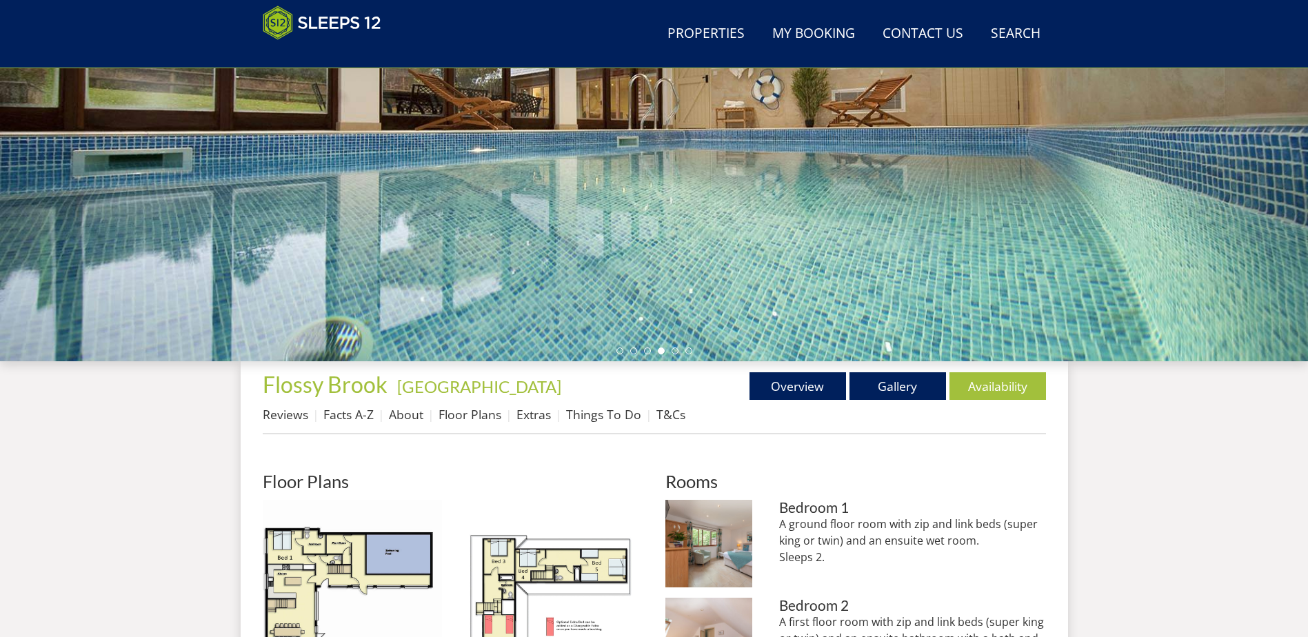
drag, startPoint x: 94, startPoint y: 490, endPoint x: 113, endPoint y: 495, distance: 20.1
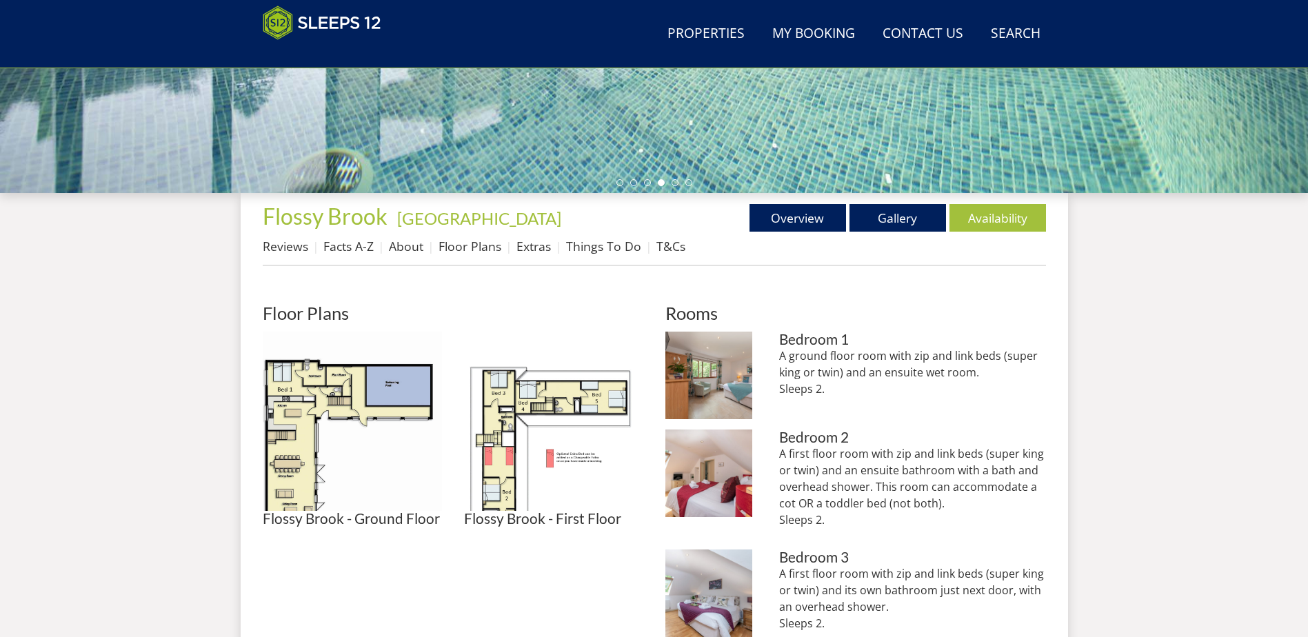
scroll to position [496, 0]
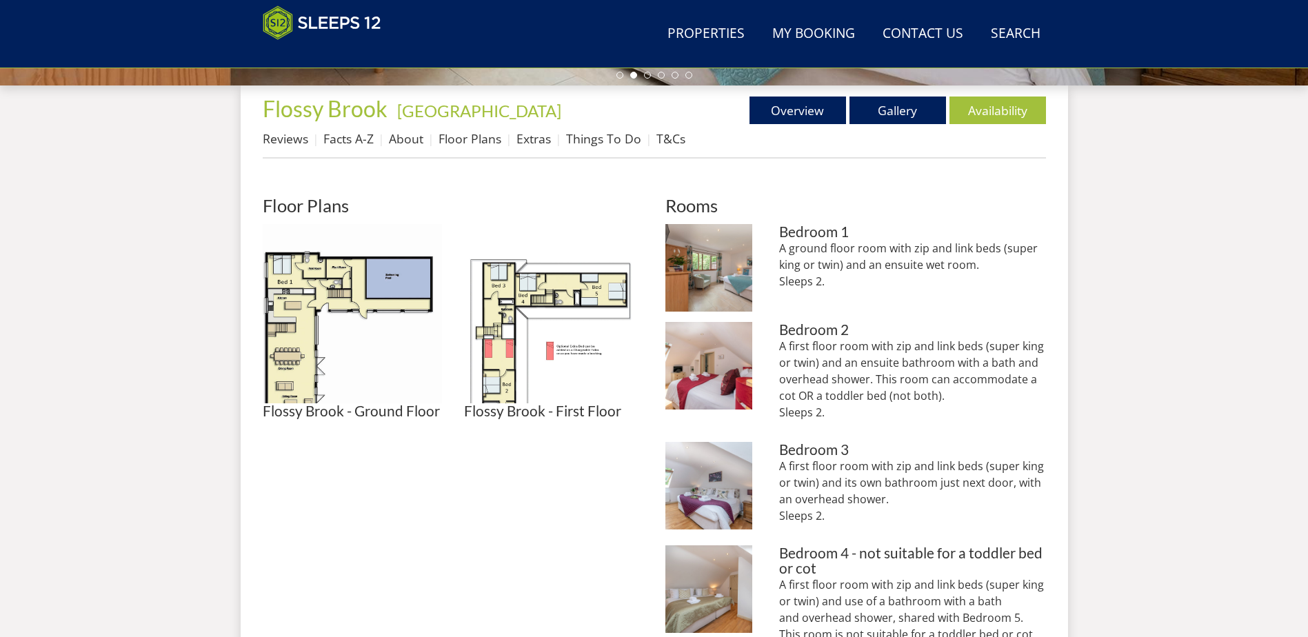
click at [167, 358] on div "Search Menu Properties My Booking Contact Us [PHONE_NUMBER] Search Check Availa…" at bounding box center [654, 383] width 1308 height 1698
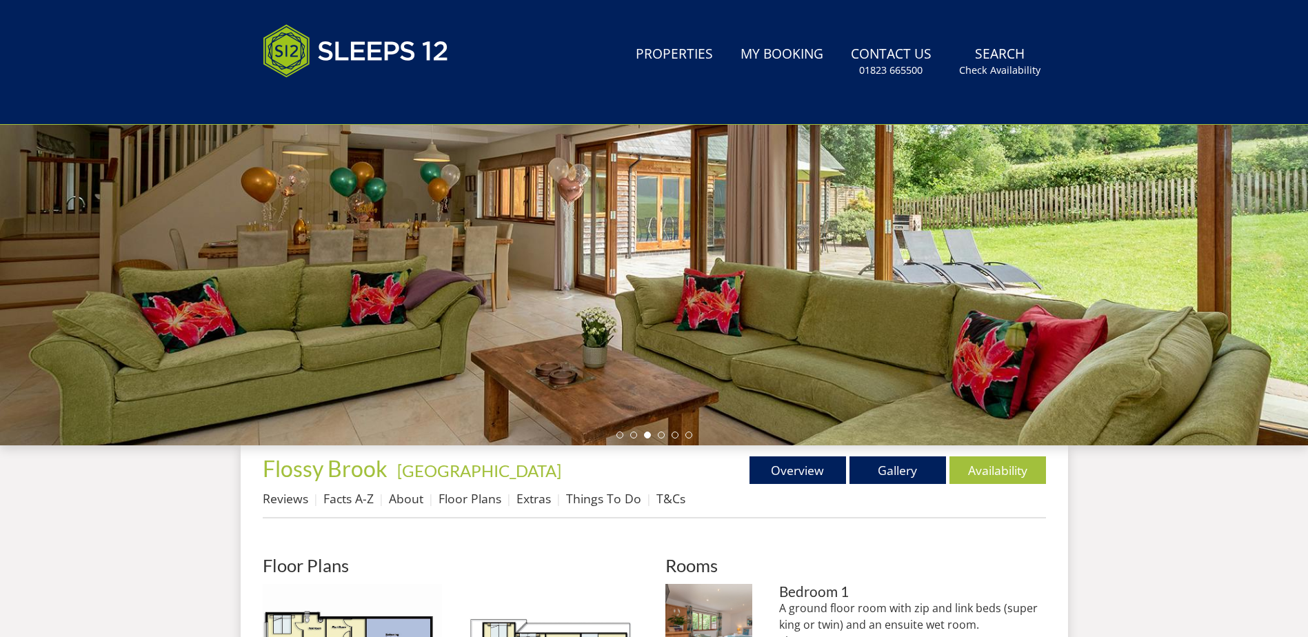
scroll to position [404, 0]
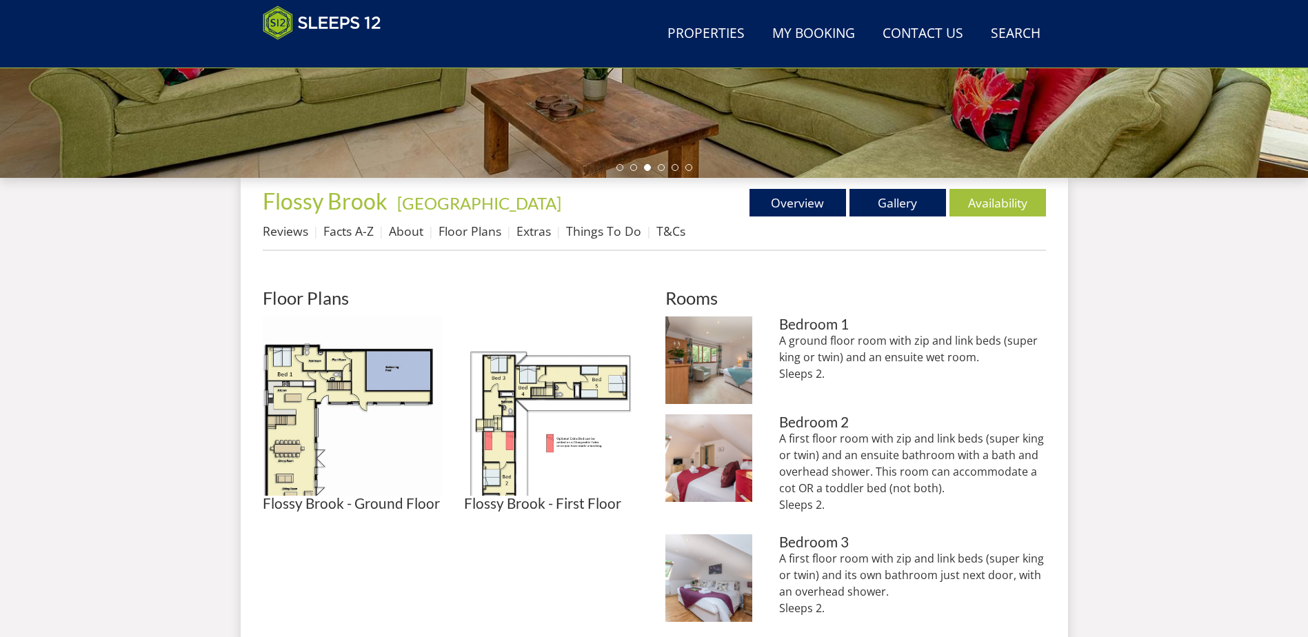
click at [167, 350] on div "Search Menu Properties My Booking Contact Us [PHONE_NUMBER] Search Check Availa…" at bounding box center [654, 476] width 1308 height 1698
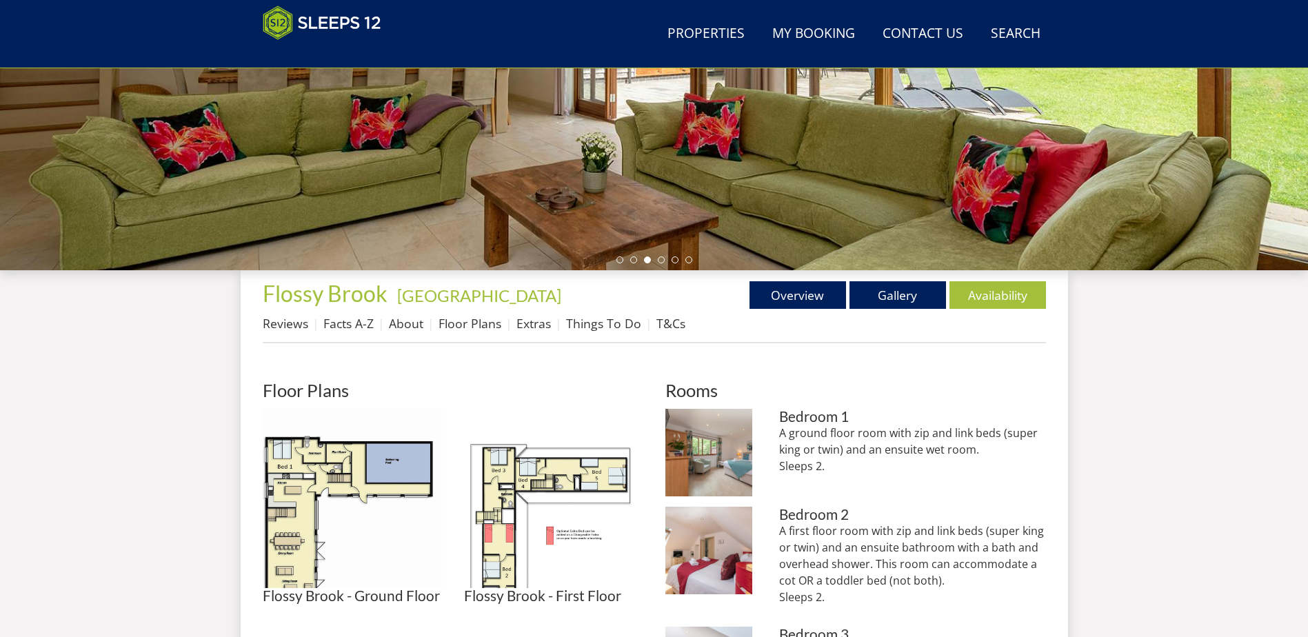
click at [167, 350] on div "Search Menu Properties My Booking Contact Us [PHONE_NUMBER] Search Check Availa…" at bounding box center [654, 568] width 1308 height 1698
